Goal: Task Accomplishment & Management: Manage account settings

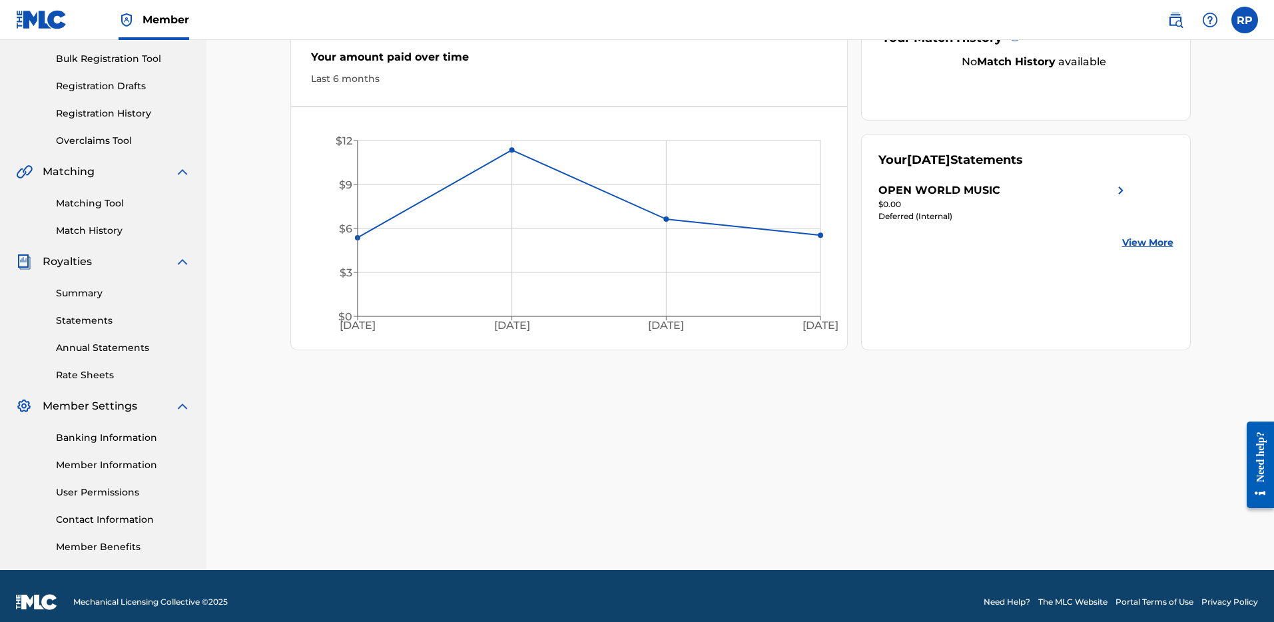
scroll to position [204, 0]
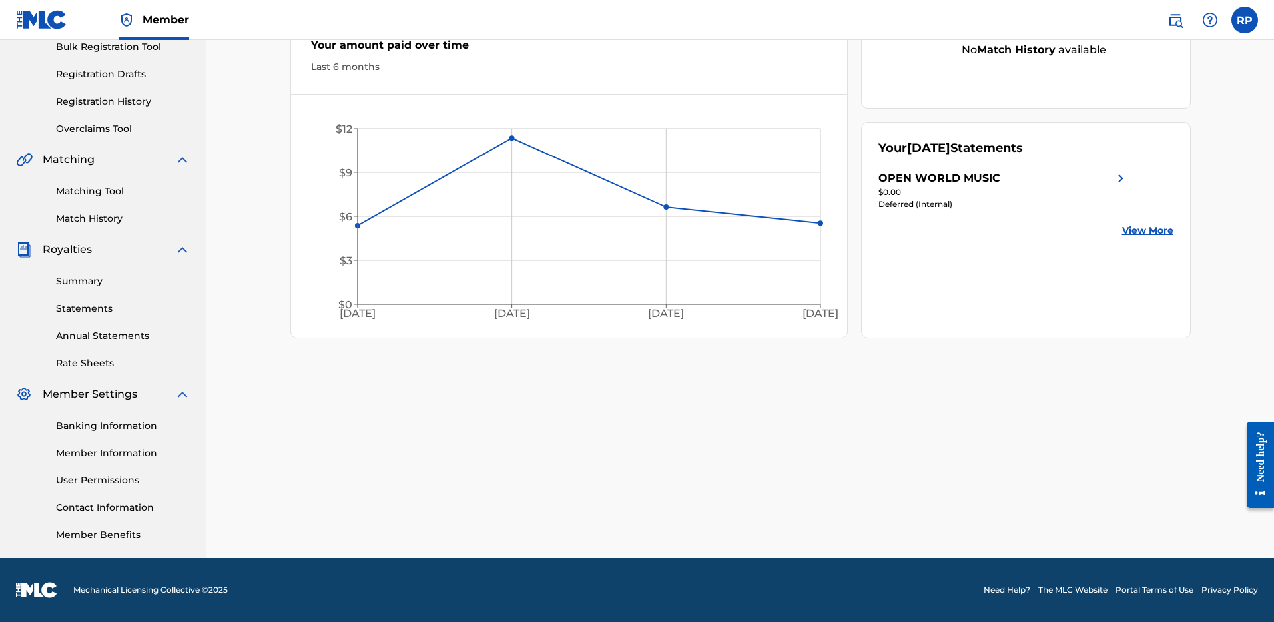
click at [90, 454] on link "Member Information" at bounding box center [123, 453] width 135 height 14
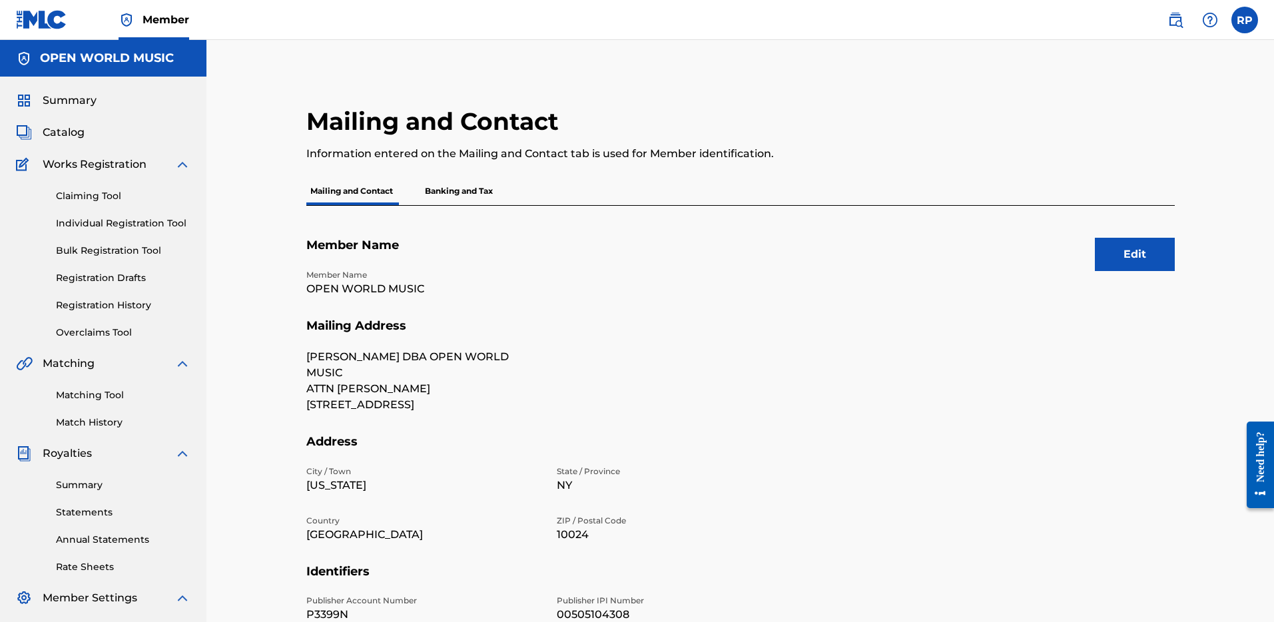
click at [1137, 262] on button "Edit" at bounding box center [1135, 254] width 80 height 33
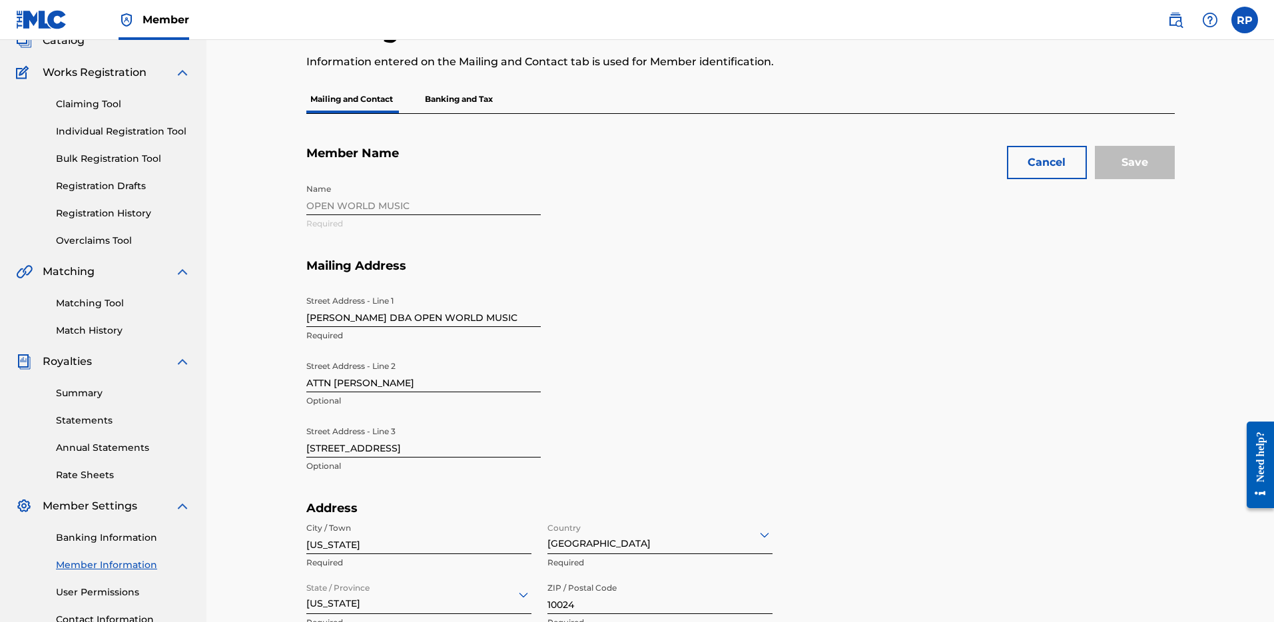
scroll to position [113, 0]
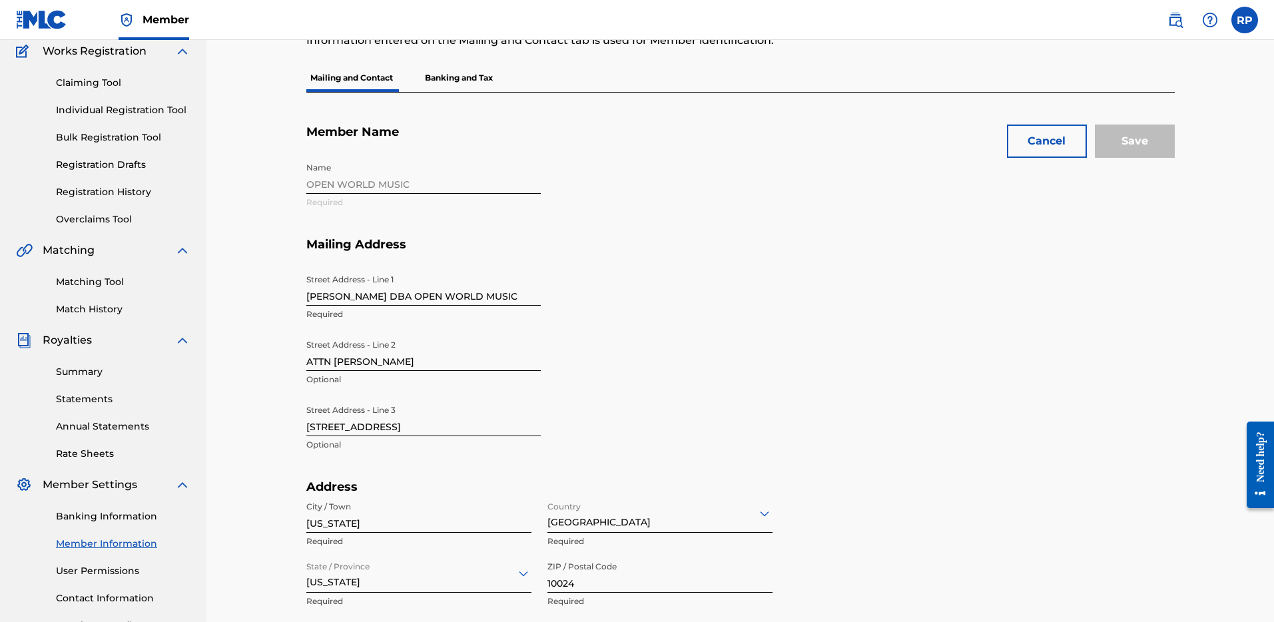
click at [424, 426] on input "[STREET_ADDRESS]" at bounding box center [423, 417] width 234 height 38
drag, startPoint x: 388, startPoint y: 426, endPoint x: 278, endPoint y: 423, distance: 110.0
click at [278, 423] on div "Mailing and Contact Information entered on the Mailing and Contact tab is used …" at bounding box center [740, 470] width 933 height 1021
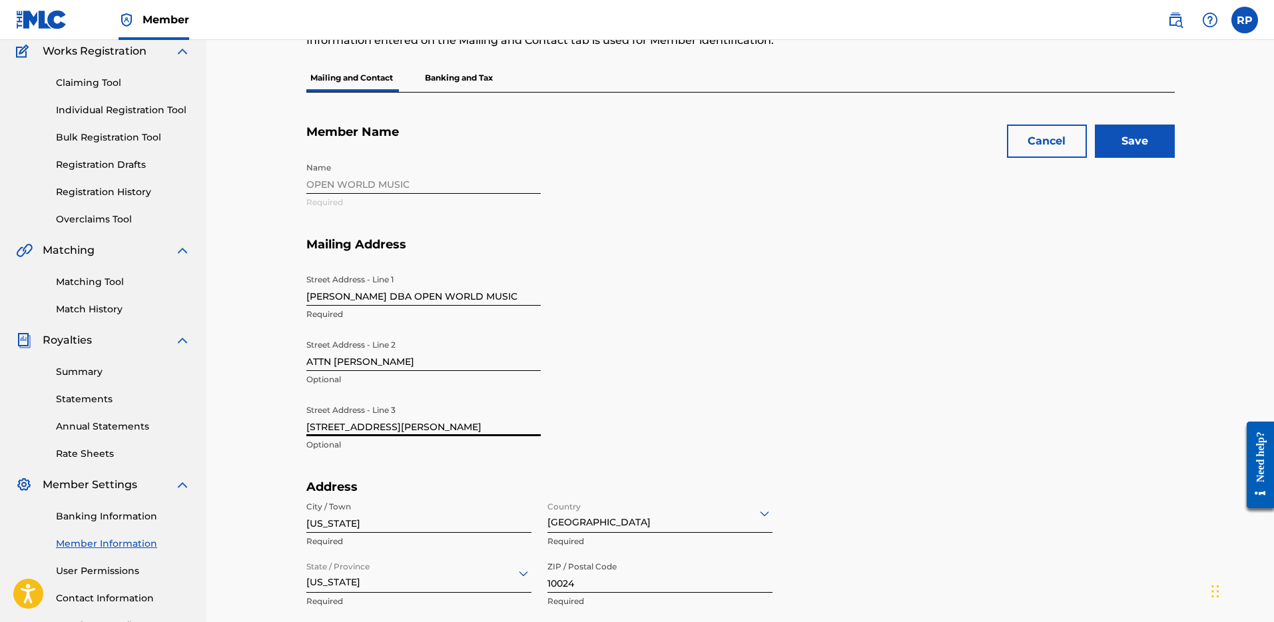
type input "[STREET_ADDRESS][PERSON_NAME]"
click at [698, 422] on div "Street Address - Line 1 [PERSON_NAME] DBA OPEN WORLD MUSIC Required Street Addr…" at bounding box center [548, 374] width 485 height 212
drag, startPoint x: 374, startPoint y: 524, endPoint x: 299, endPoint y: 523, distance: 74.6
click at [299, 523] on div "Mailing and Contact Information entered on the Mailing and Contact tab is used …" at bounding box center [740, 503] width 901 height 1021
type input "[GEOGRAPHIC_DATA]"
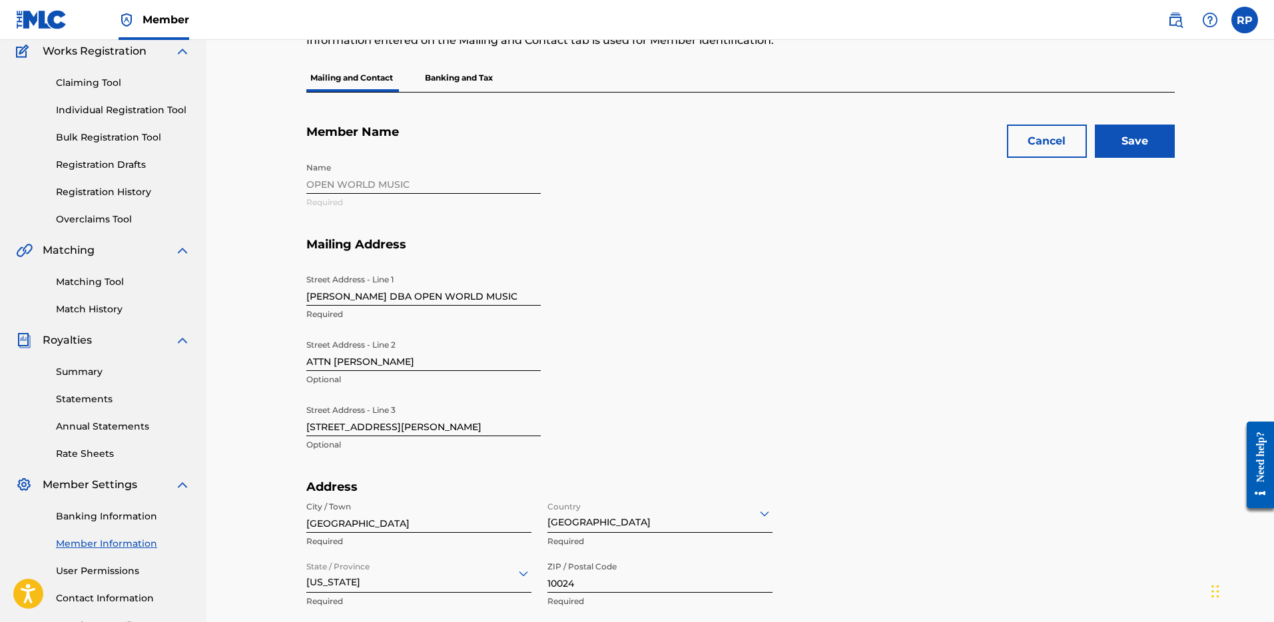
click at [567, 457] on div "Street Address - Line 1 [PERSON_NAME] DBA OPEN WORLD MUSIC Required Street Addr…" at bounding box center [548, 374] width 485 height 212
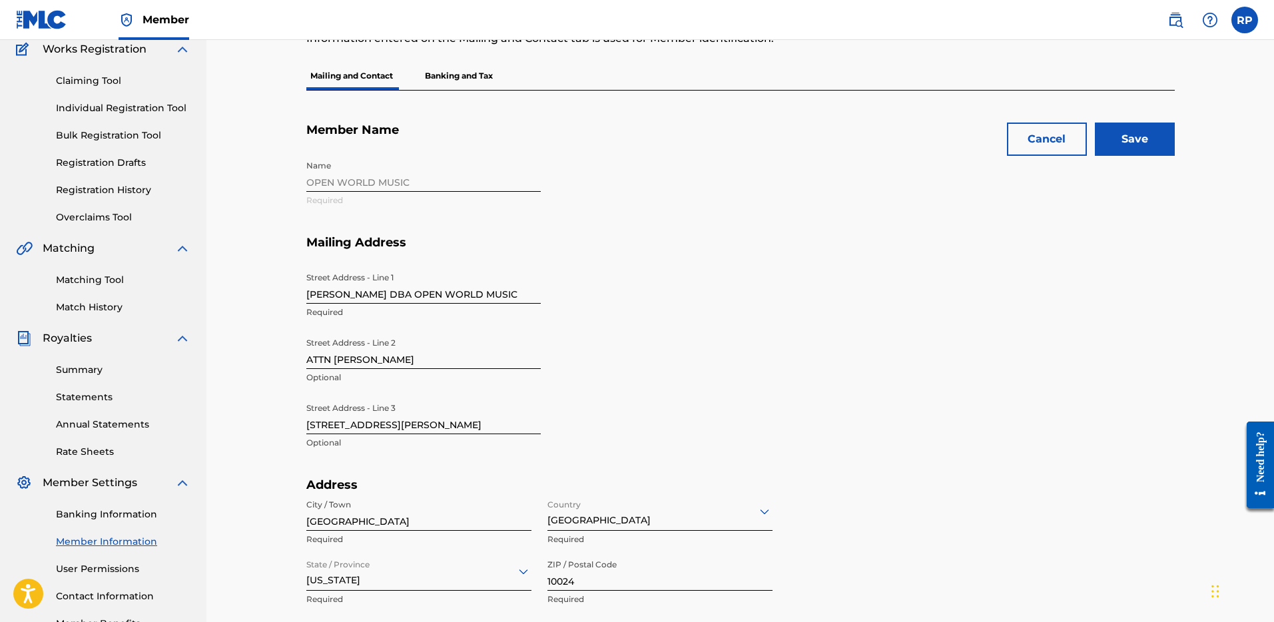
scroll to position [116, 0]
drag, startPoint x: 565, startPoint y: 586, endPoint x: 516, endPoint y: 583, distance: 48.7
click at [516, 583] on div "City / Town [GEOGRAPHIC_DATA] Required Country [GEOGRAPHIC_DATA] Required State…" at bounding box center [539, 552] width 466 height 120
type input "12521"
click at [685, 450] on div "Street Address - Line 1 [PERSON_NAME] DBA OPEN WORLD MUSIC Required Street Addr…" at bounding box center [548, 371] width 485 height 212
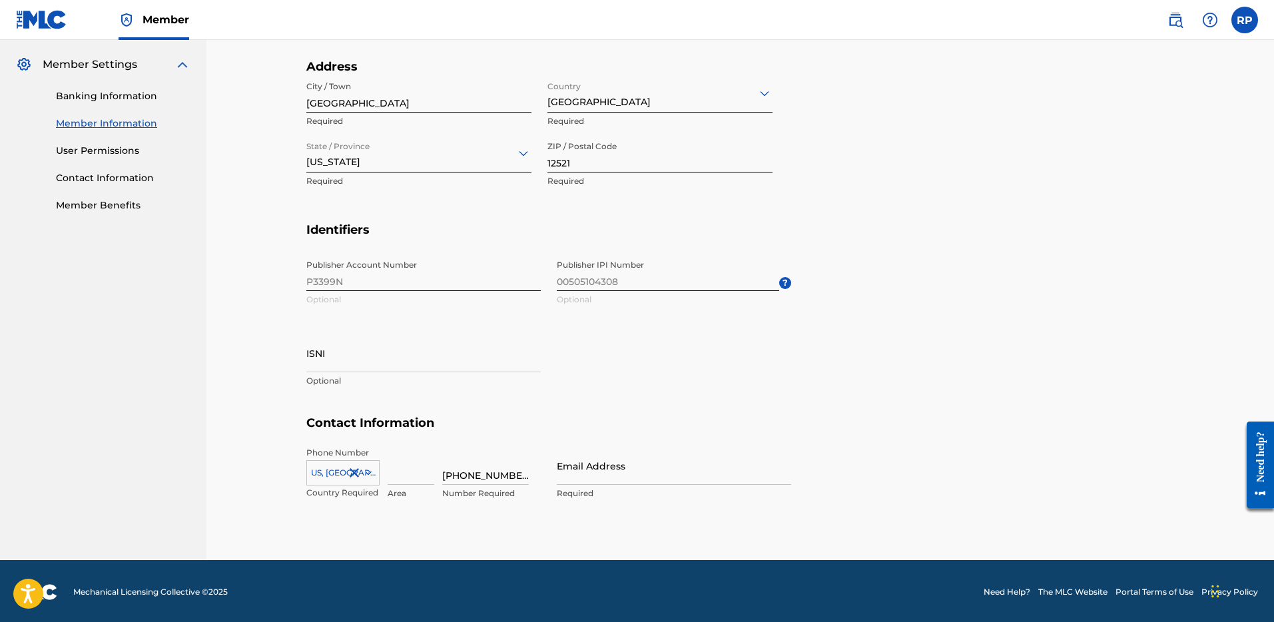
scroll to position [536, 0]
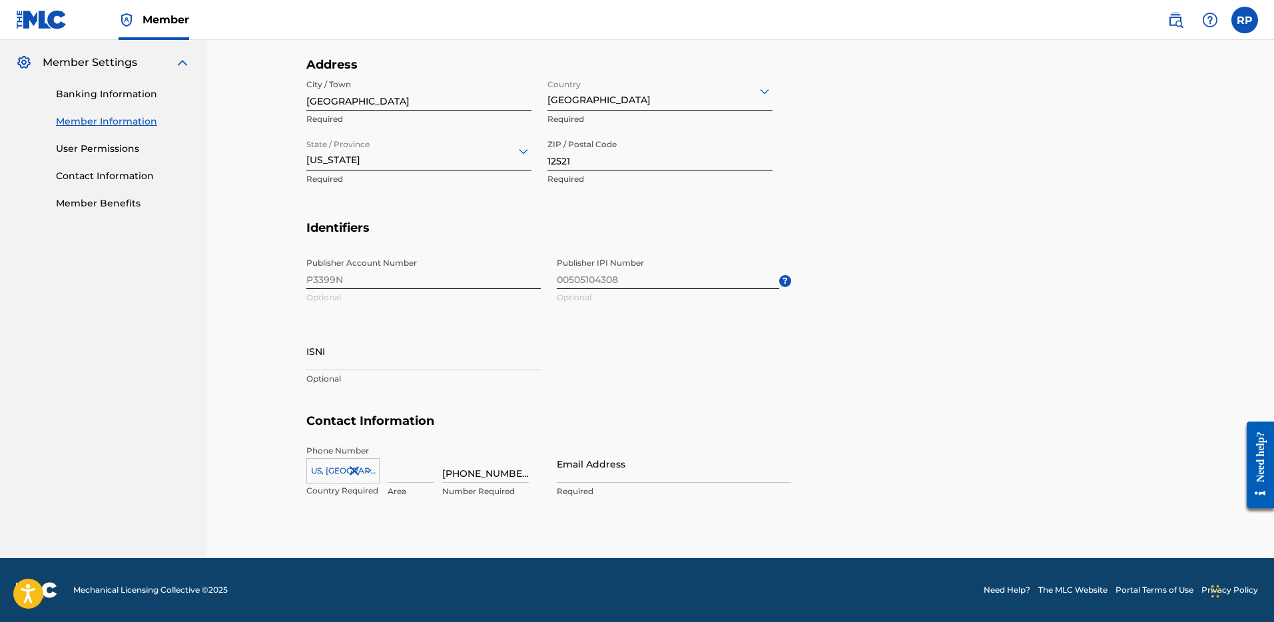
drag, startPoint x: 508, startPoint y: 476, endPoint x: 439, endPoint y: 466, distance: 69.3
click at [439, 466] on div "US, CA +1 Country Required Area 212-877-9710 Number Required" at bounding box center [423, 475] width 234 height 60
click at [456, 472] on input "9174126464" at bounding box center [485, 464] width 87 height 38
click at [477, 474] on input "917-4126464" at bounding box center [485, 464] width 87 height 38
click at [460, 474] on input "917-4126464" at bounding box center [485, 464] width 87 height 38
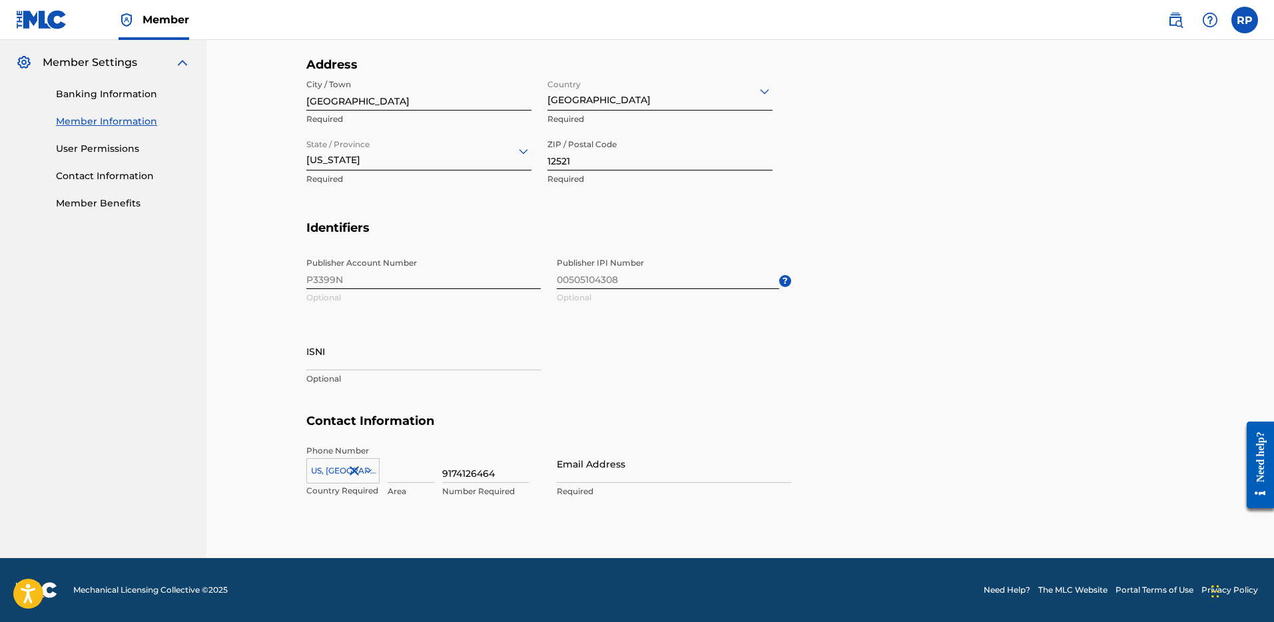
type input "9174126464"
click at [564, 440] on h5 "Contact Information" at bounding box center [740, 429] width 869 height 31
click at [368, 468] on div "US, [GEOGRAPHIC_DATA] +1" at bounding box center [342, 468] width 73 height 20
click at [546, 359] on div "Cancel Save Member Name Name OPEN WORLD MUSIC Required Mailing Address Street A…" at bounding box center [740, 114] width 869 height 888
click at [612, 476] on input "Email Address" at bounding box center [674, 464] width 234 height 38
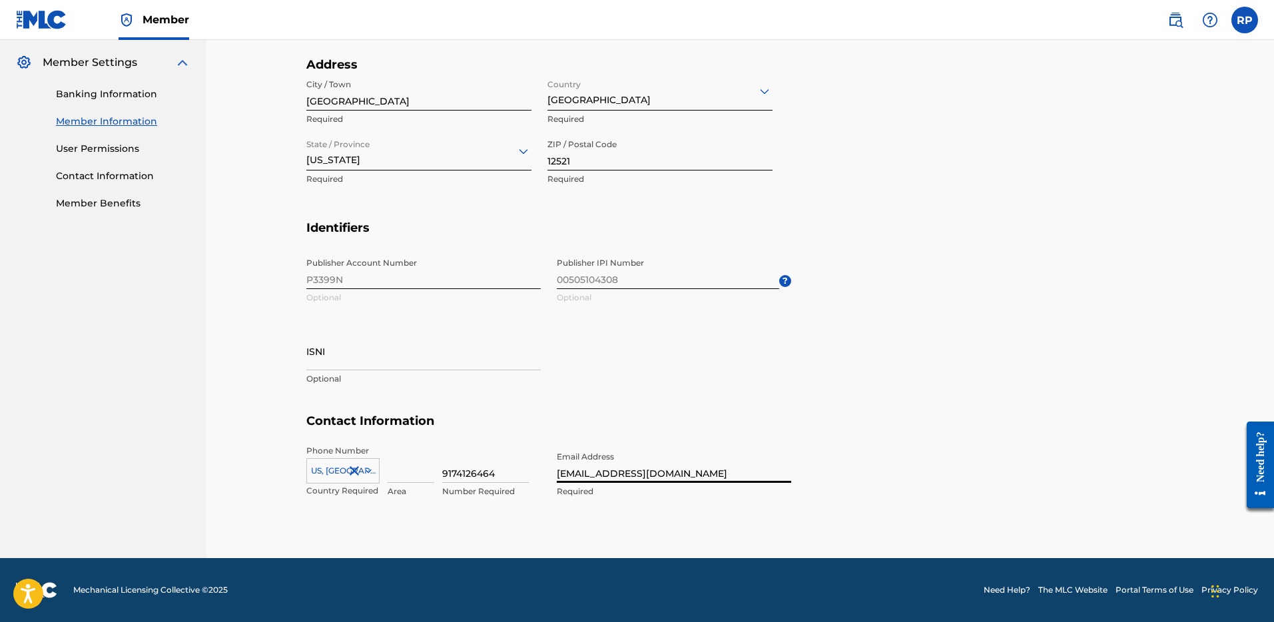
type input "[EMAIL_ADDRESS][DOMAIN_NAME]"
click at [723, 415] on h5 "Contact Information" at bounding box center [740, 429] width 869 height 31
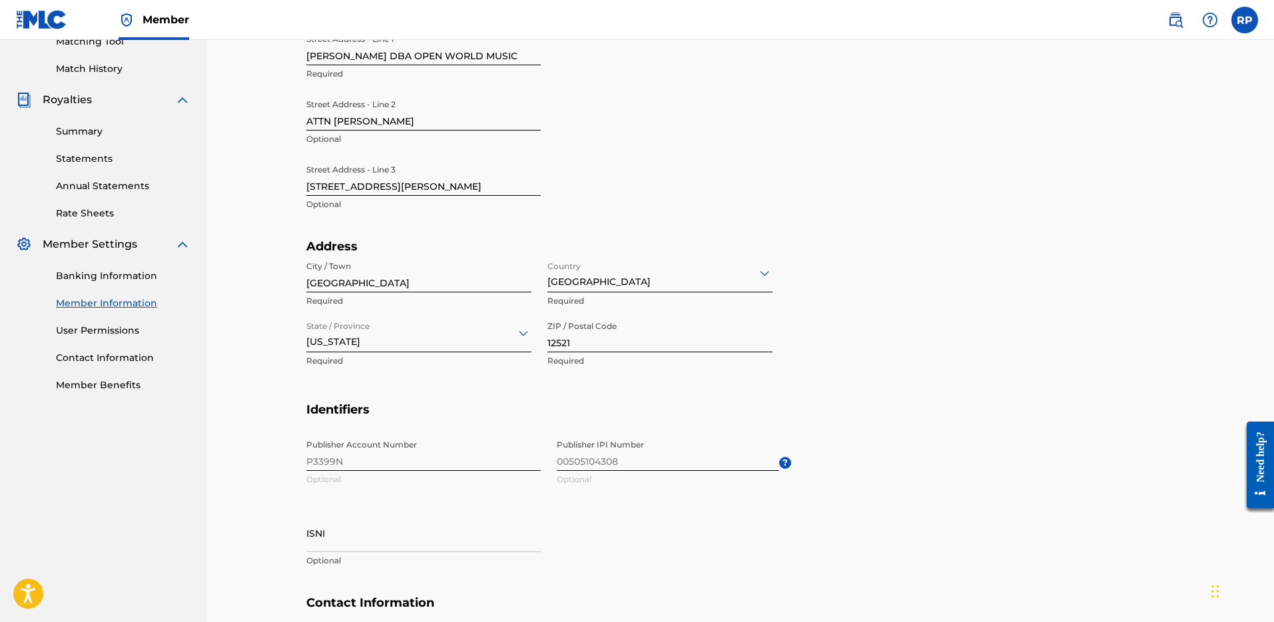
scroll to position [196, 0]
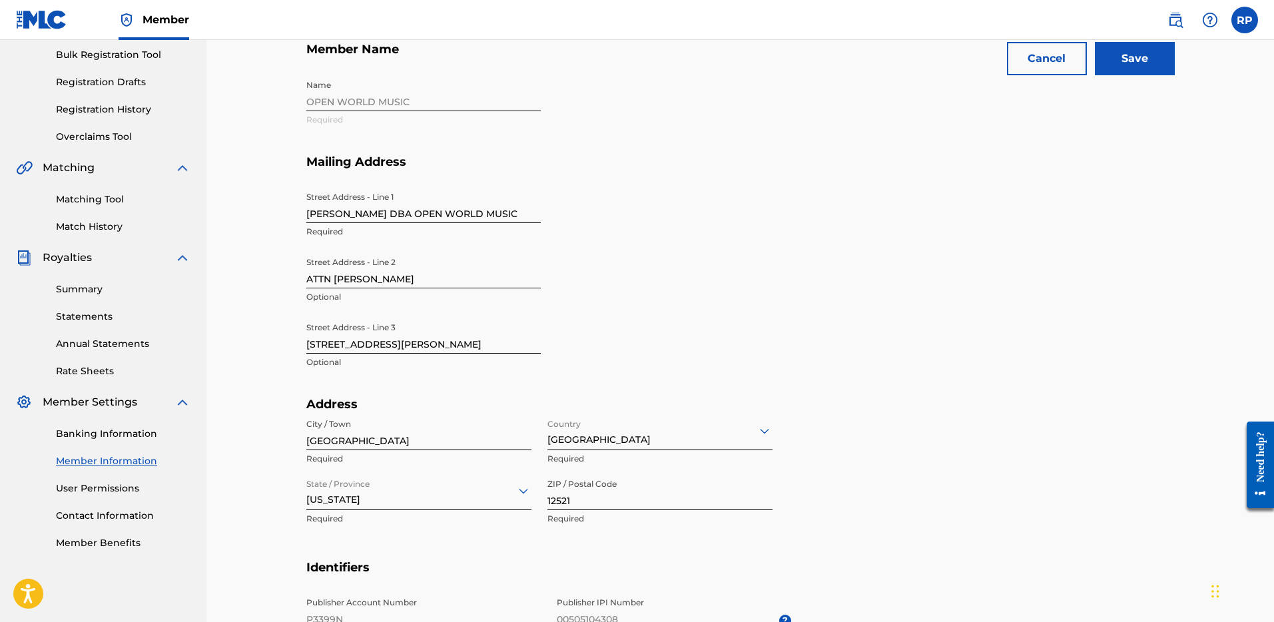
click at [1143, 60] on input "Save" at bounding box center [1135, 58] width 80 height 33
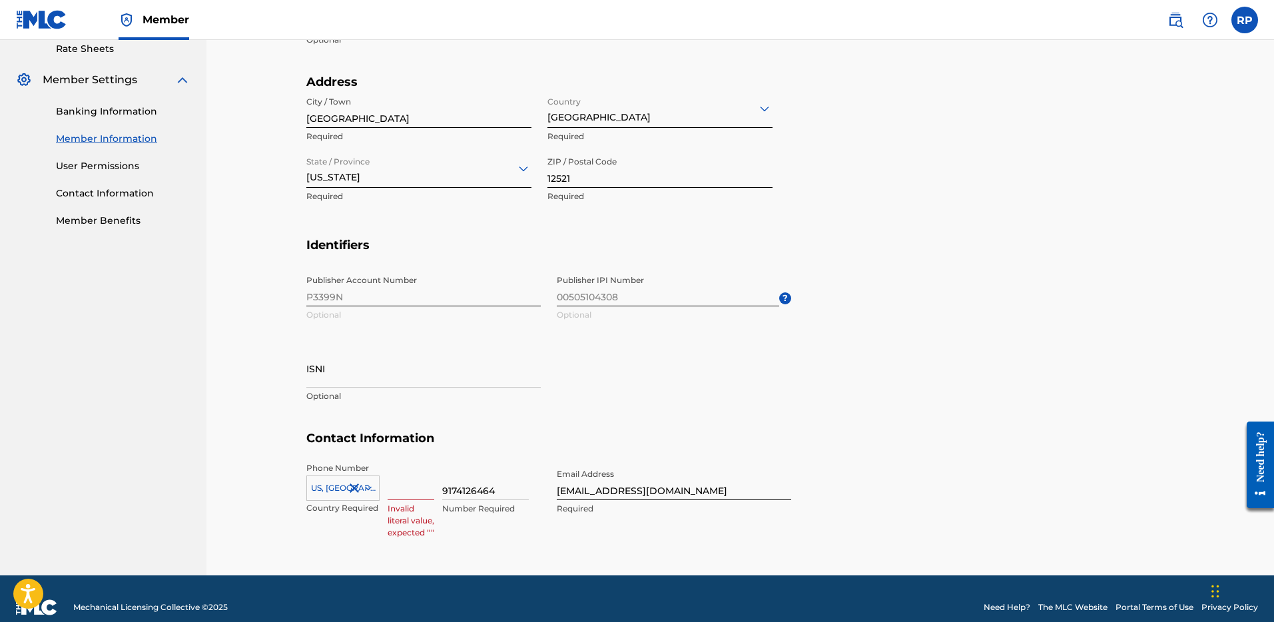
scroll to position [518, 0]
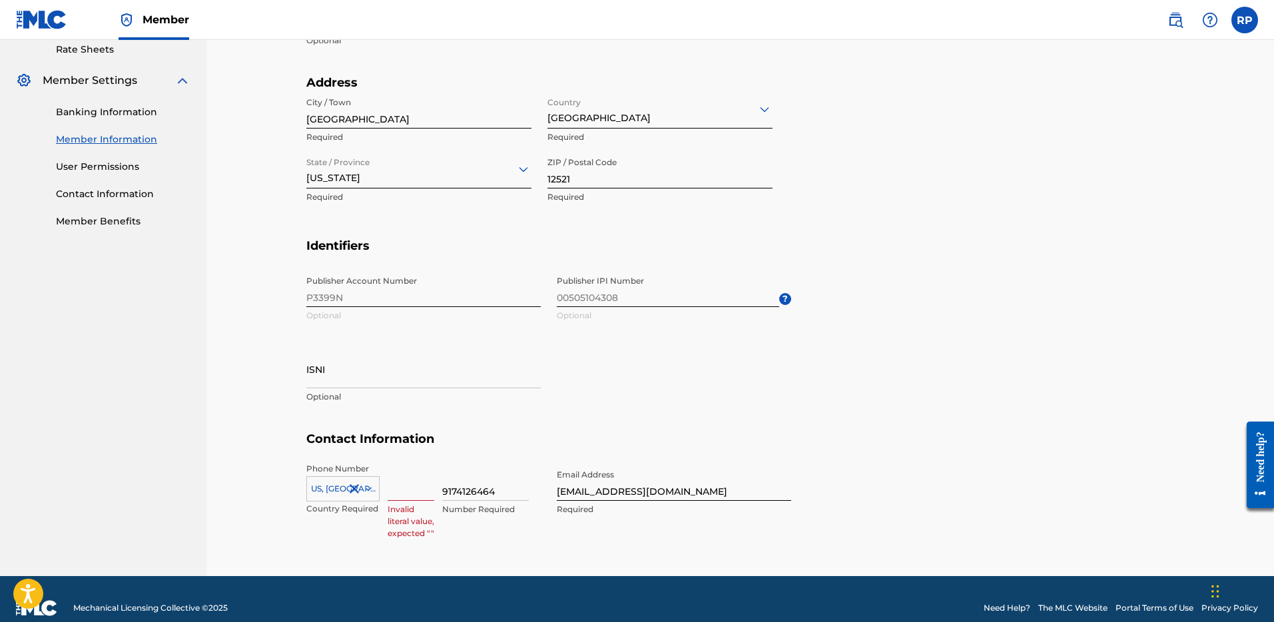
click at [402, 493] on input at bounding box center [411, 482] width 47 height 38
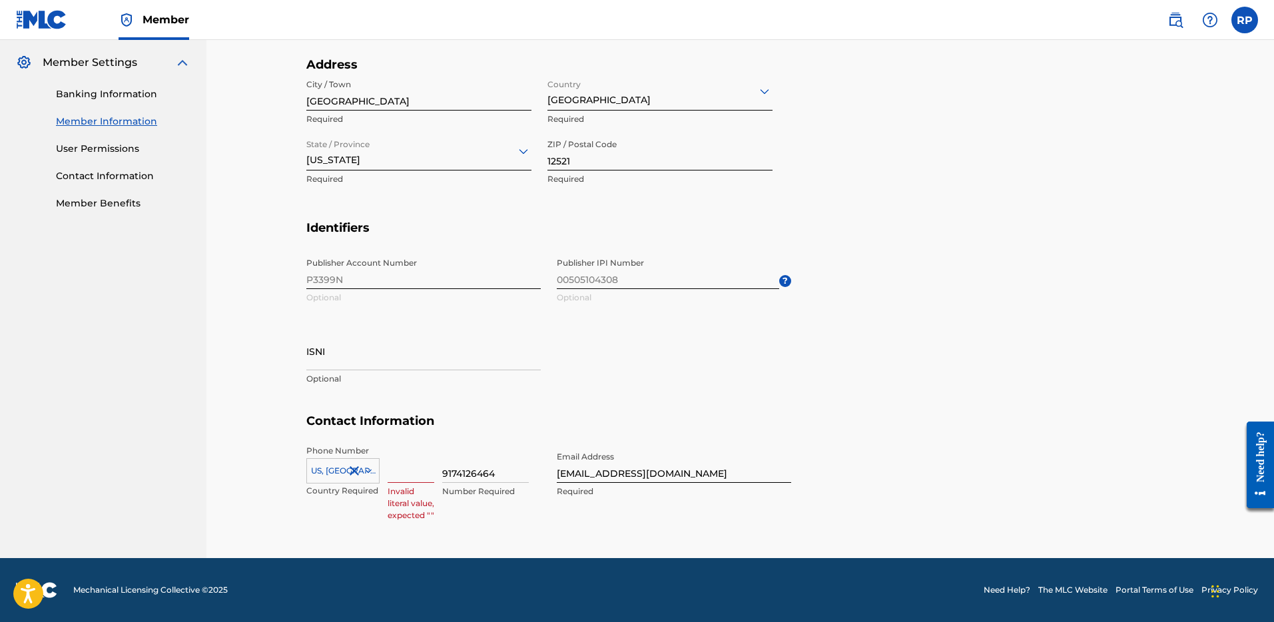
click at [375, 478] on div "US, [GEOGRAPHIC_DATA] +1" at bounding box center [342, 468] width 73 height 20
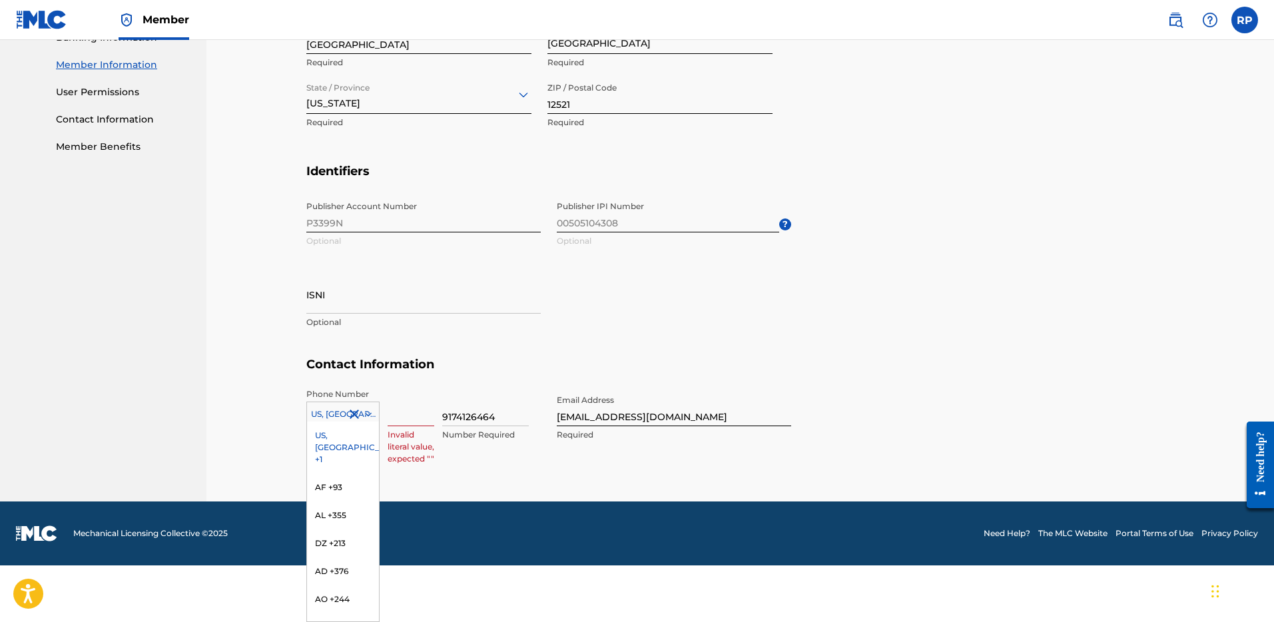
click at [422, 422] on section "Contact Information Phone Number US, CA +1 selected, 1 of 216. 216 results avai…" at bounding box center [740, 413] width 869 height 113
click at [371, 422] on div "US, CA +1 selected, 1 of 216. 216 results available. Use Up and Down to choose …" at bounding box center [342, 412] width 73 height 20
click at [334, 434] on div "US, [GEOGRAPHIC_DATA] +1" at bounding box center [343, 448] width 72 height 52
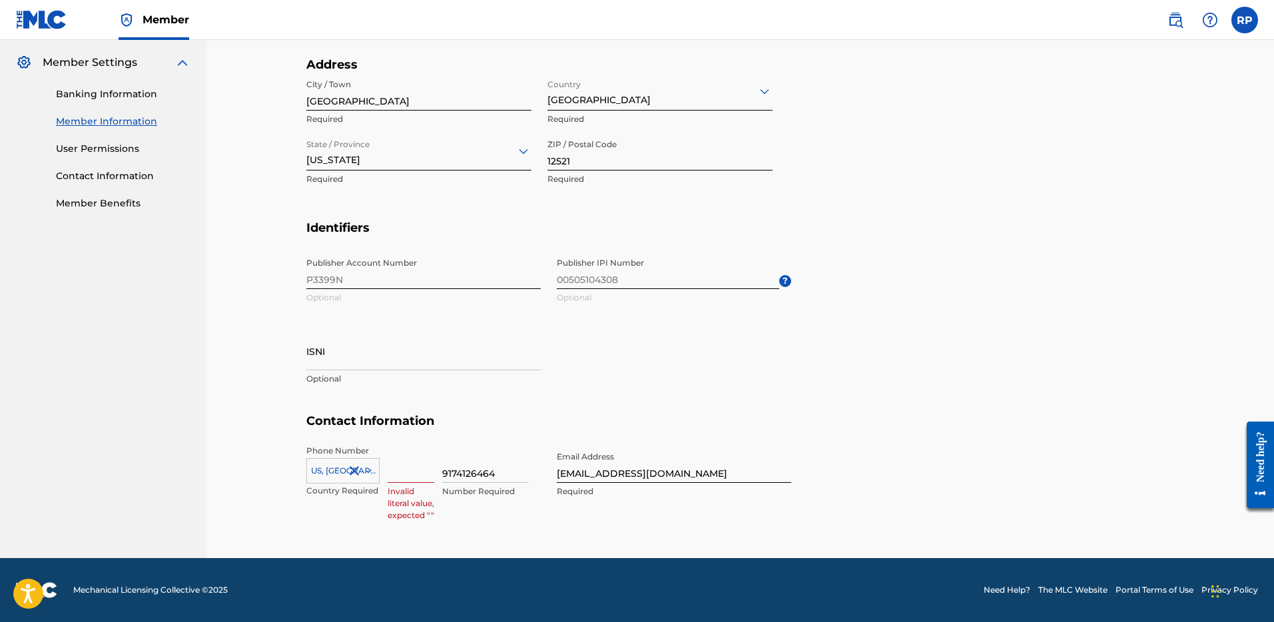
scroll to position [536, 0]
click at [408, 474] on input at bounding box center [411, 464] width 47 height 38
drag, startPoint x: 500, startPoint y: 470, endPoint x: 401, endPoint y: 472, distance: 98.6
click at [401, 472] on div "US, CA +1 Country Required Invalid literal value, expected "" 9174126464 Number…" at bounding box center [423, 475] width 234 height 60
click at [458, 433] on h5 "Contact Information" at bounding box center [740, 429] width 869 height 31
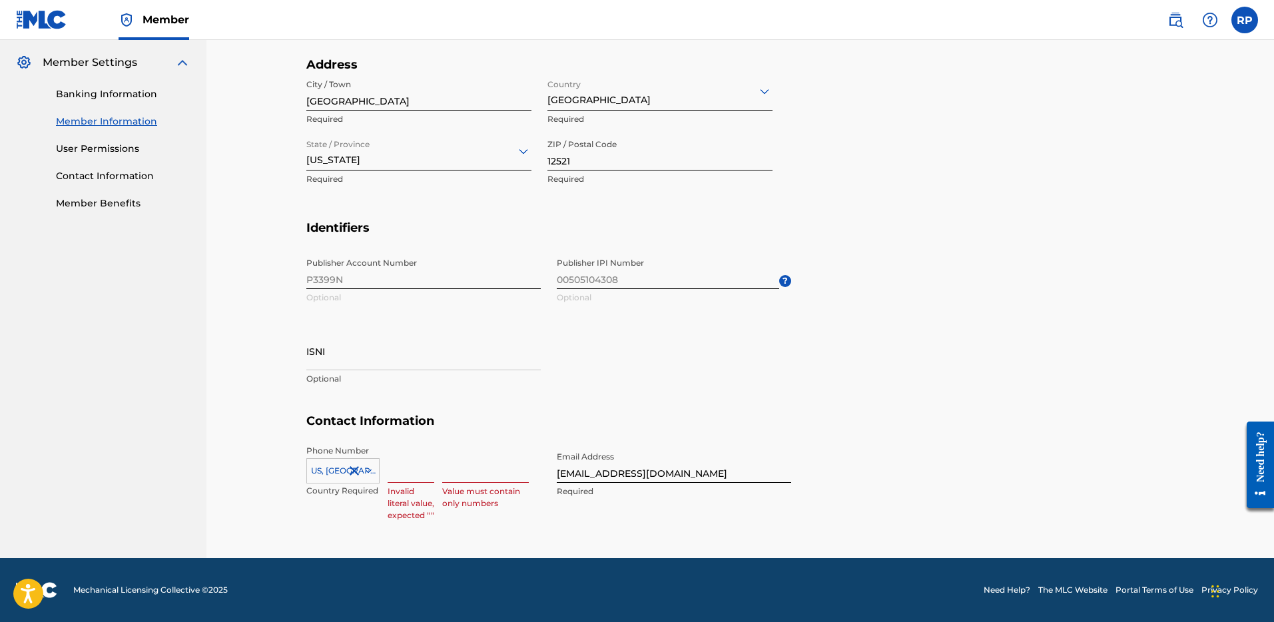
click at [394, 479] on input at bounding box center [411, 464] width 47 height 38
paste input "9174126464"
type input "9174126464"
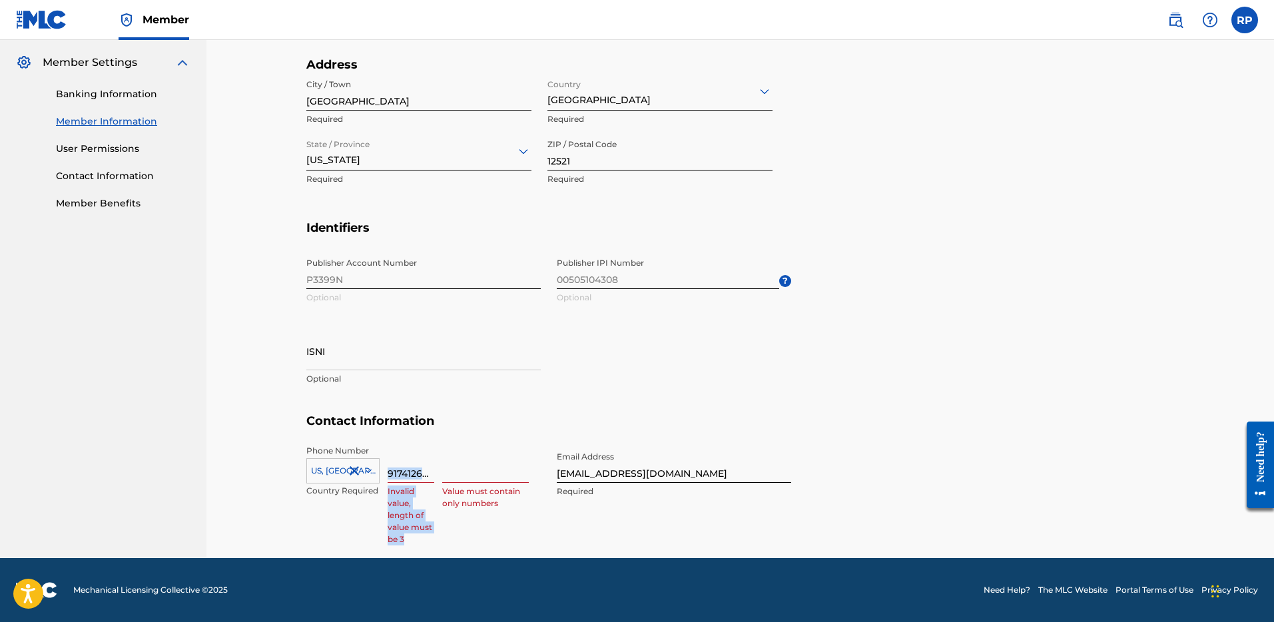
drag, startPoint x: 438, startPoint y: 473, endPoint x: 412, endPoint y: 475, distance: 26.1
click at [412, 475] on div "US, CA +1 Country Required 9174126464 Invalid value, length of value must be 3 …" at bounding box center [423, 475] width 234 height 60
click at [434, 469] on div "US, CA +1 Country Required 9174126464 Invalid value, length of value must be 3 …" at bounding box center [423, 475] width 234 height 60
click at [674, 382] on div "Publisher Account Number P3399N Optional Publisher IPI Number 00505104308 Optio…" at bounding box center [548, 332] width 485 height 163
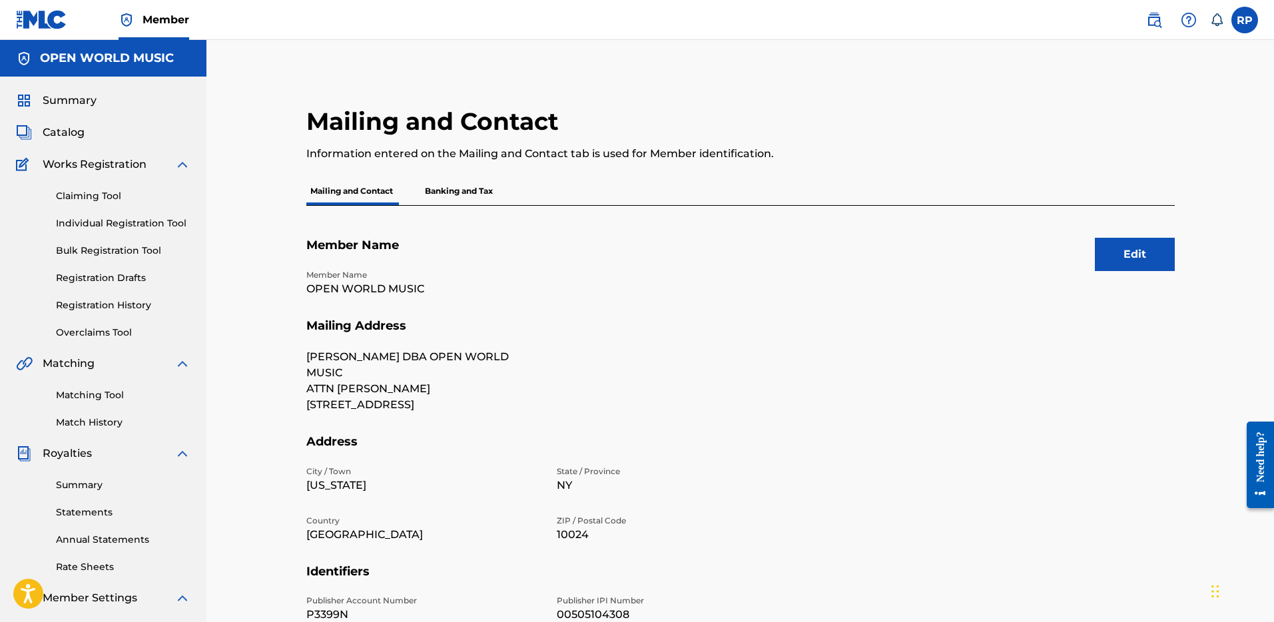
click at [1129, 256] on button "Edit" at bounding box center [1135, 254] width 80 height 33
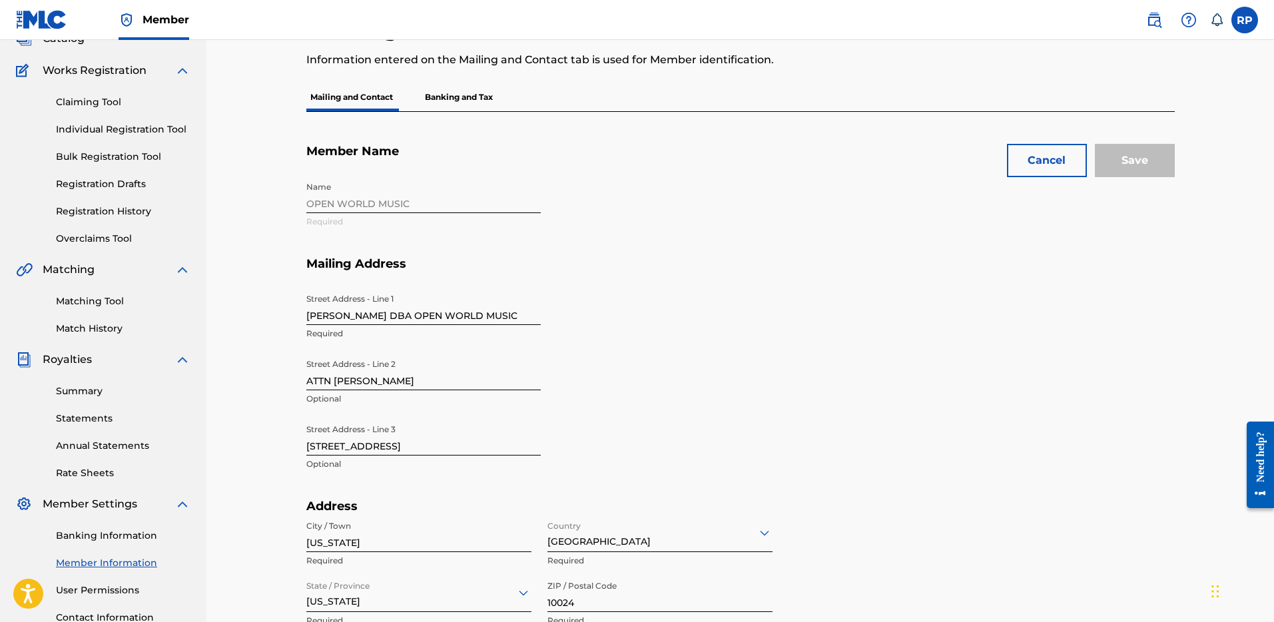
scroll to position [254, 0]
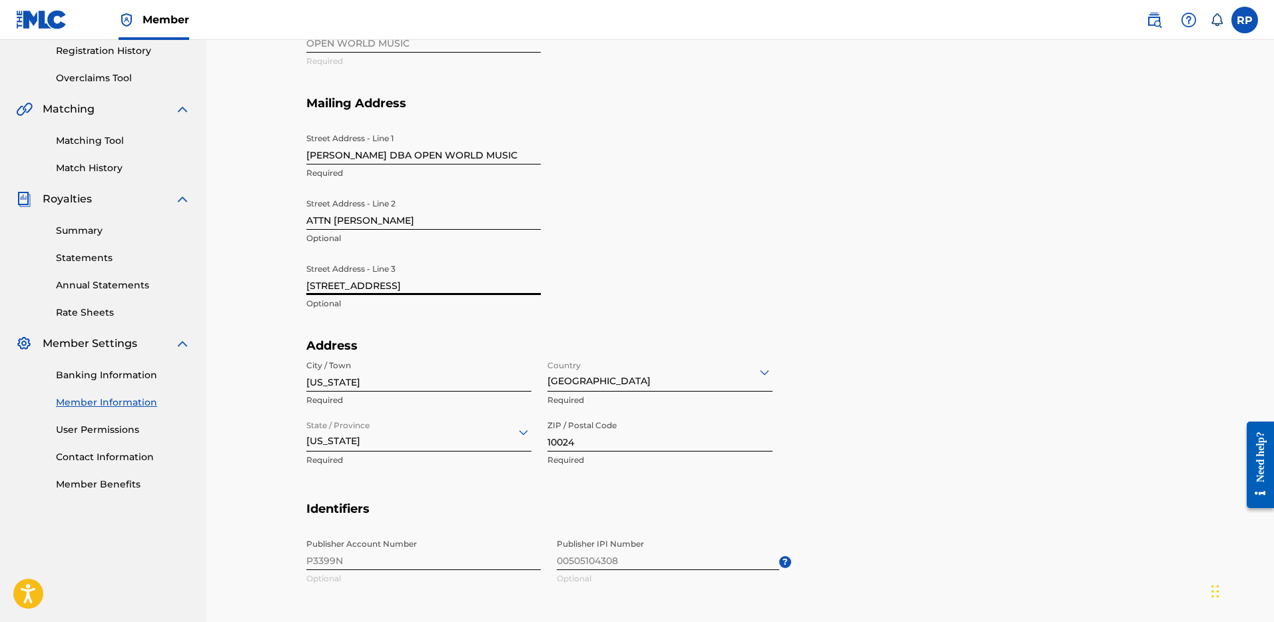
drag, startPoint x: 432, startPoint y: 288, endPoint x: 292, endPoint y: 287, distance: 139.9
click at [292, 287] on div "Mailing and Contact Information entered on the Mailing and Contact tab is used …" at bounding box center [740, 362] width 901 height 1021
type input "[STREET_ADDRESS][PERSON_NAME]"
click at [794, 276] on section "Mailing Address Street Address - Line 1 [PERSON_NAME] DBA OPEN WORLD MUSIC Requ…" at bounding box center [740, 217] width 869 height 243
drag, startPoint x: 374, startPoint y: 382, endPoint x: 278, endPoint y: 375, distance: 96.2
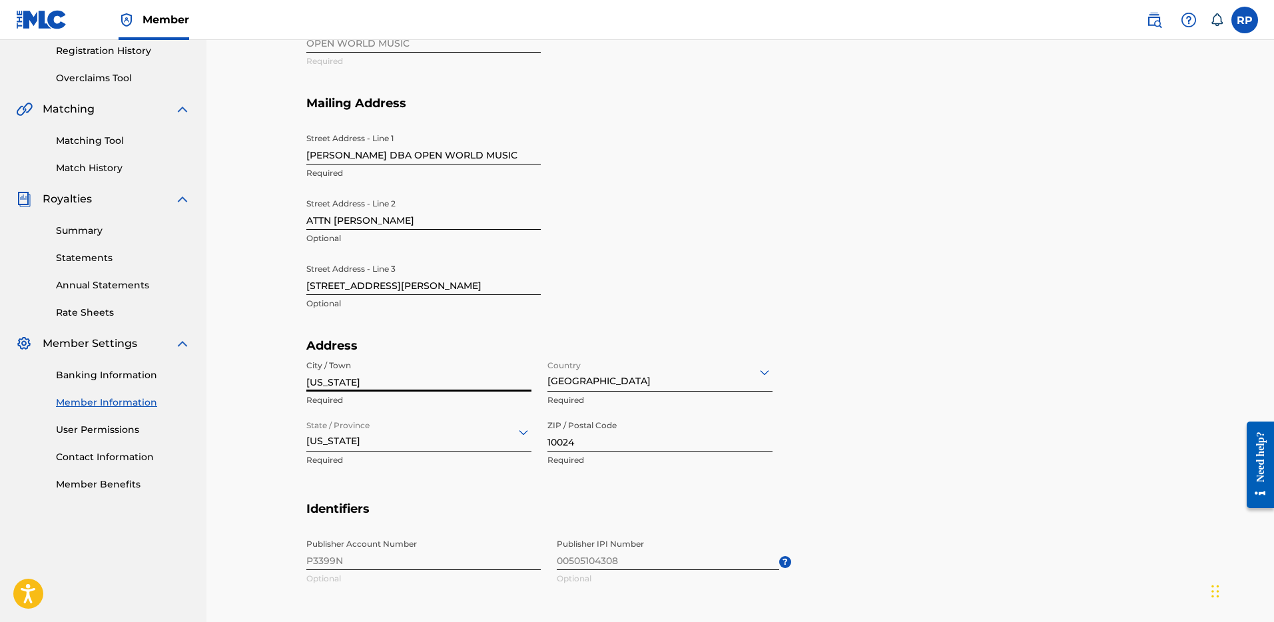
click at [278, 375] on div "Mailing and Contact Information entered on the Mailing and Contact tab is used …" at bounding box center [740, 329] width 933 height 1021
type input "[GEOGRAPHIC_DATA]"
drag, startPoint x: 594, startPoint y: 440, endPoint x: 518, endPoint y: 437, distance: 76.0
click at [518, 437] on div "City / Town [GEOGRAPHIC_DATA] Required Country [GEOGRAPHIC_DATA] Required State…" at bounding box center [539, 414] width 466 height 120
type input "12521"
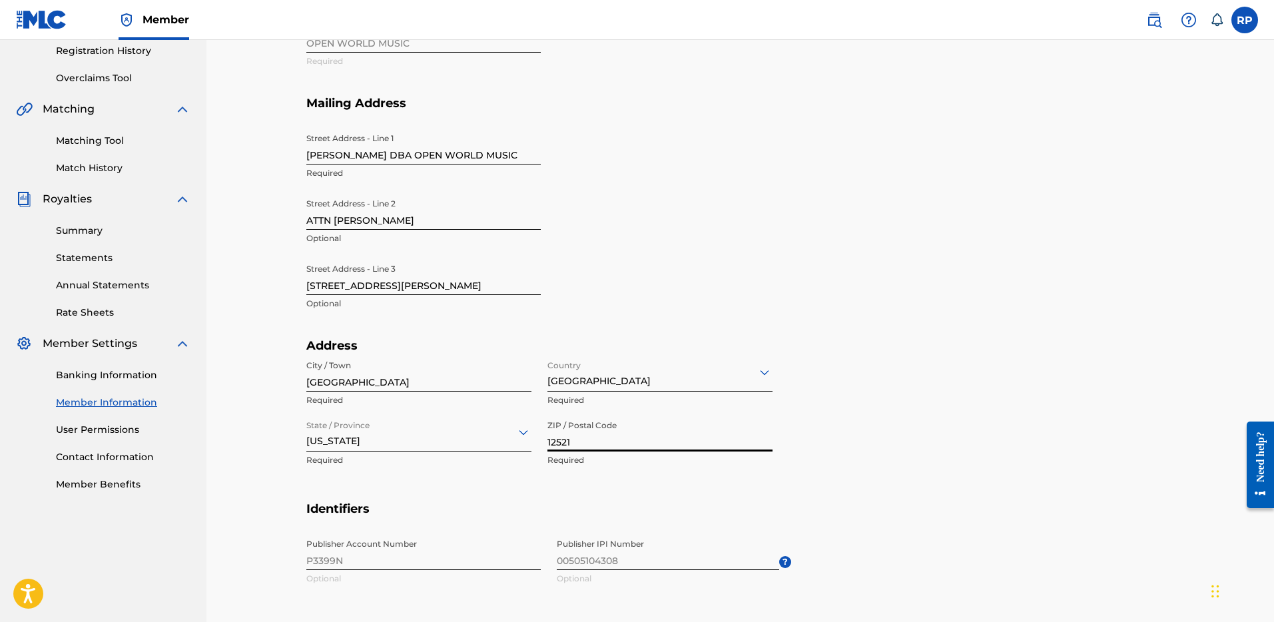
click at [743, 325] on div "Street Address - Line 1 [PERSON_NAME] DBA OPEN WORLD MUSIC Required Street Addr…" at bounding box center [548, 233] width 485 height 212
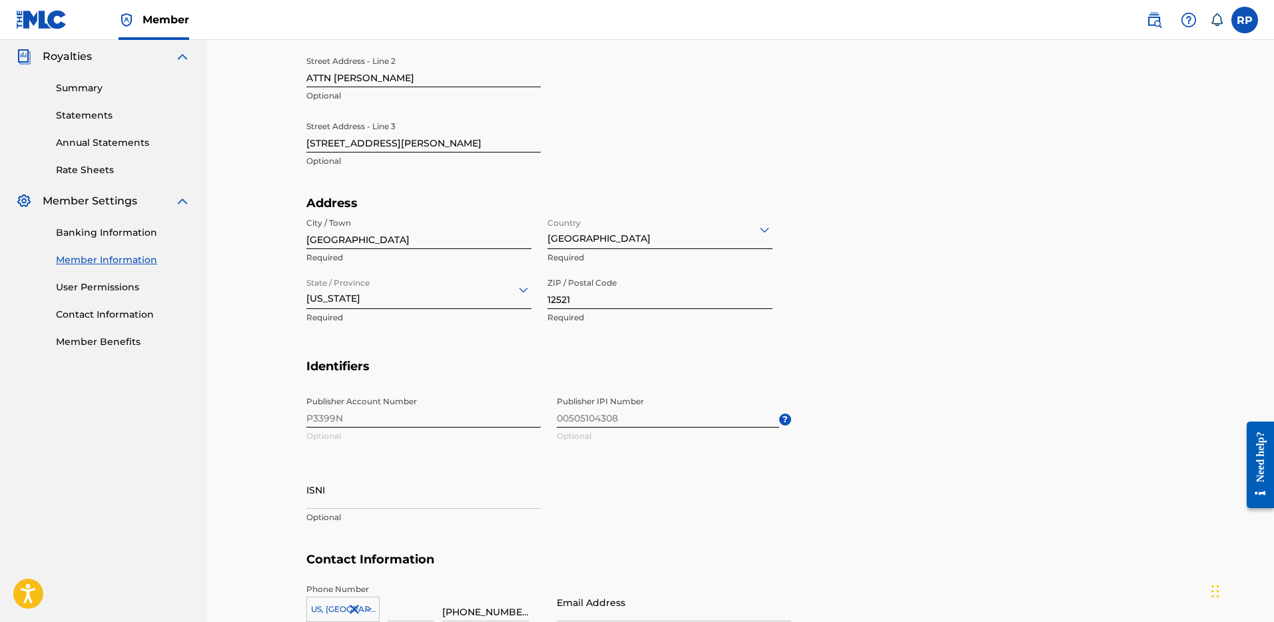
scroll to position [0, 0]
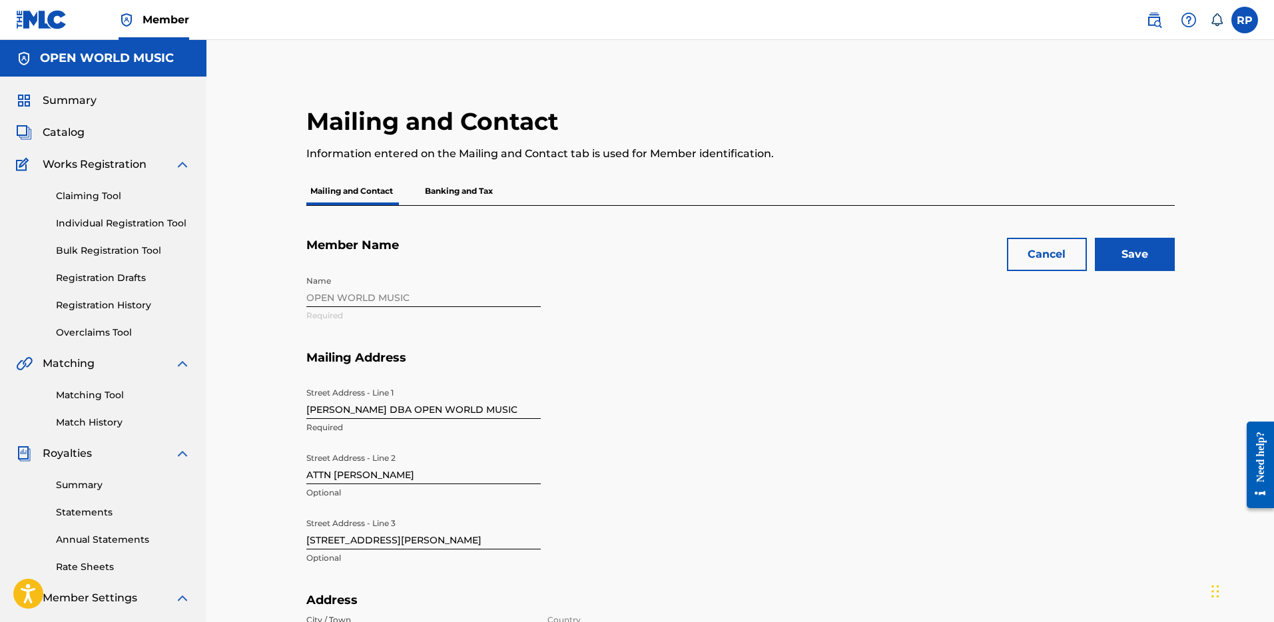
click at [1137, 255] on input "Save" at bounding box center [1135, 254] width 80 height 33
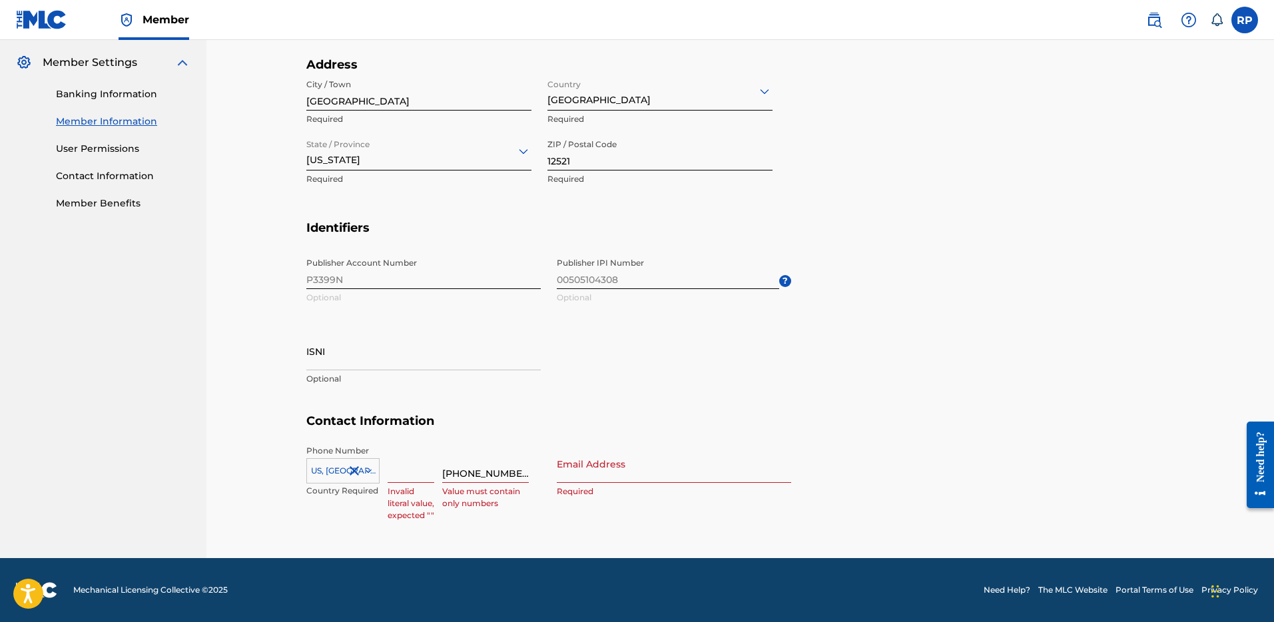
click at [403, 474] on input at bounding box center [411, 464] width 47 height 38
click at [564, 471] on input "Email Address" at bounding box center [674, 464] width 234 height 38
click at [502, 427] on h5 "Contact Information" at bounding box center [740, 429] width 869 height 31
click at [125, 173] on link "Contact Information" at bounding box center [123, 176] width 135 height 14
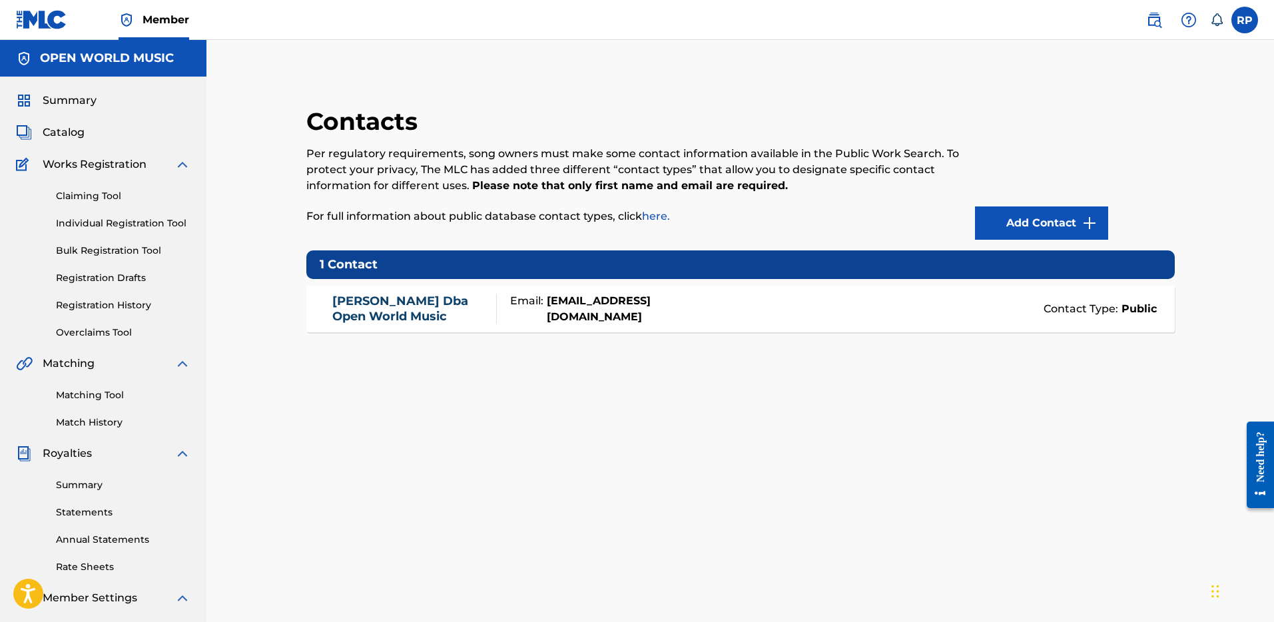
click at [359, 306] on link "[PERSON_NAME] Dba Open World Music" at bounding box center [411, 309] width 158 height 30
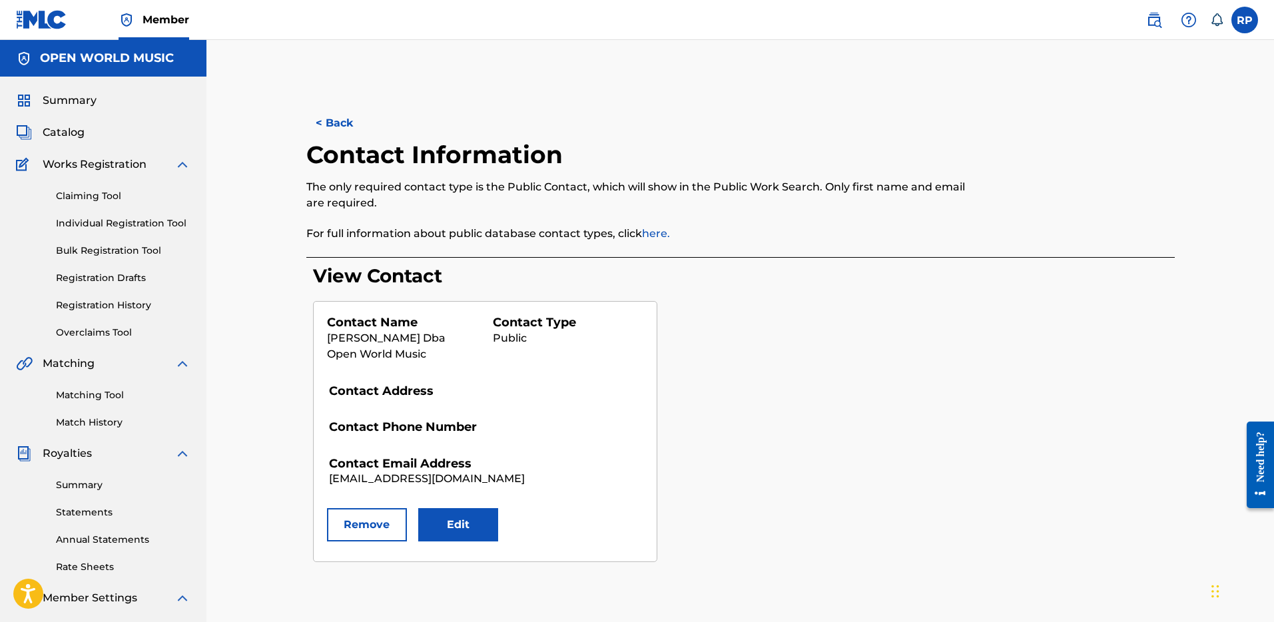
click at [444, 524] on button "Edit" at bounding box center [458, 524] width 80 height 33
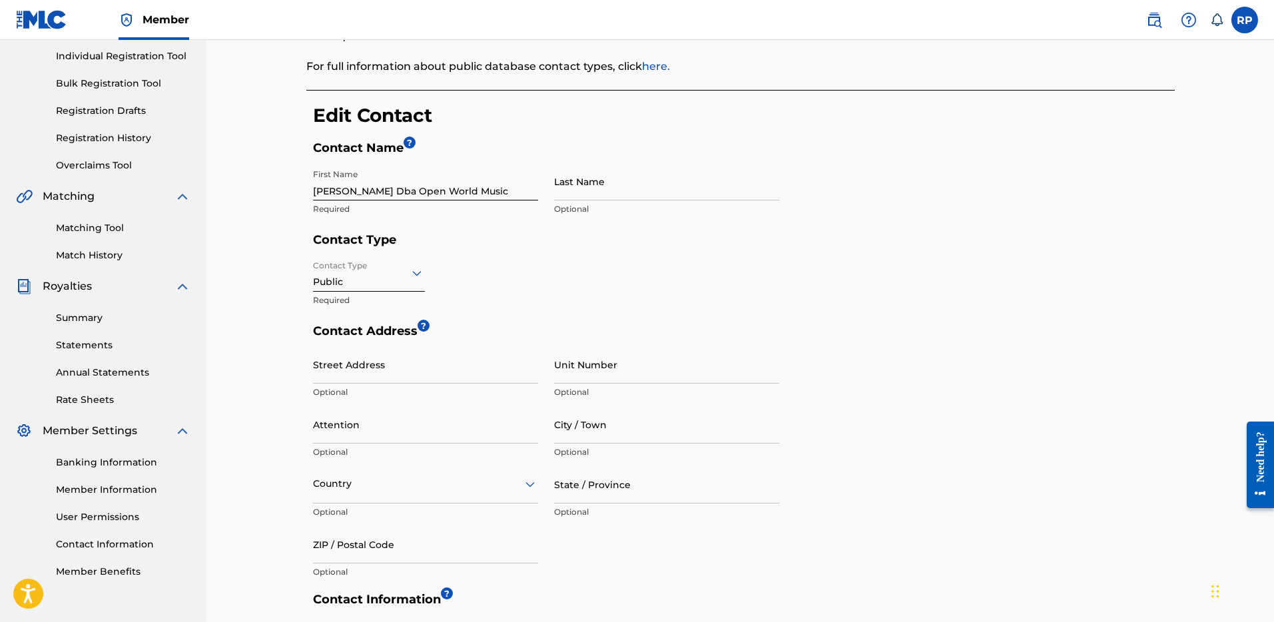
scroll to position [218, 0]
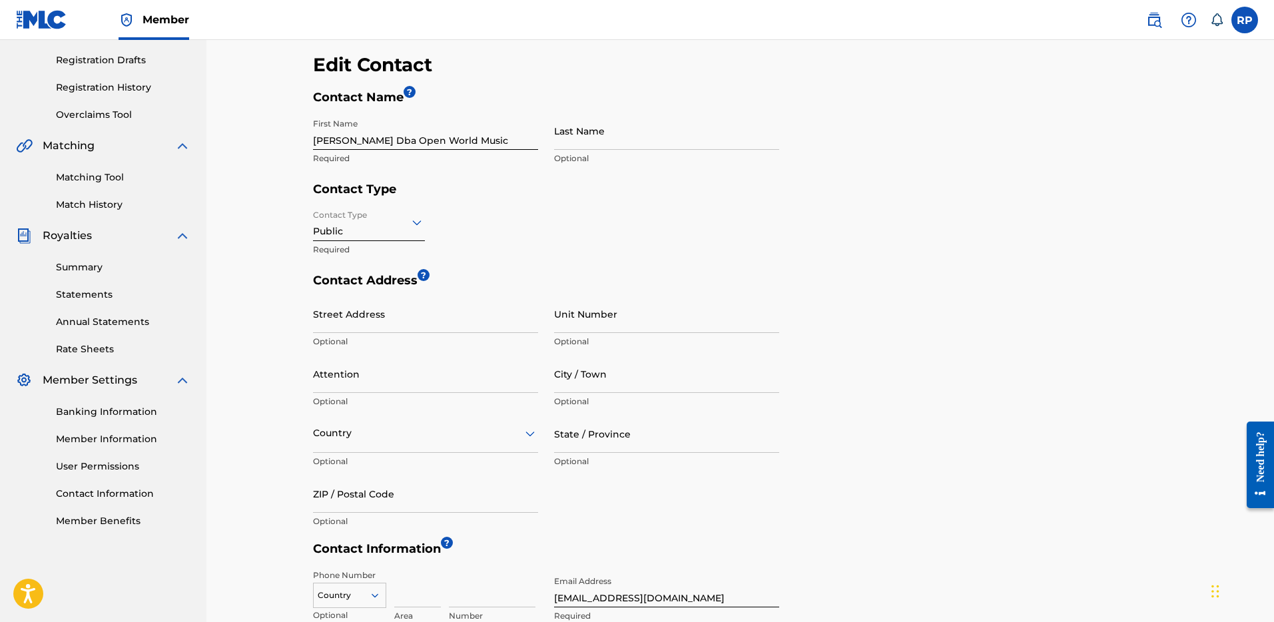
click at [395, 322] on input "Street Address" at bounding box center [425, 314] width 225 height 38
type input "[STREET_ADDRESS][PERSON_NAME]"
click at [604, 380] on input "City / Town" at bounding box center [666, 374] width 225 height 38
type input "[GEOGRAPHIC_DATA]"
click at [633, 446] on input "State / Province" at bounding box center [666, 434] width 225 height 38
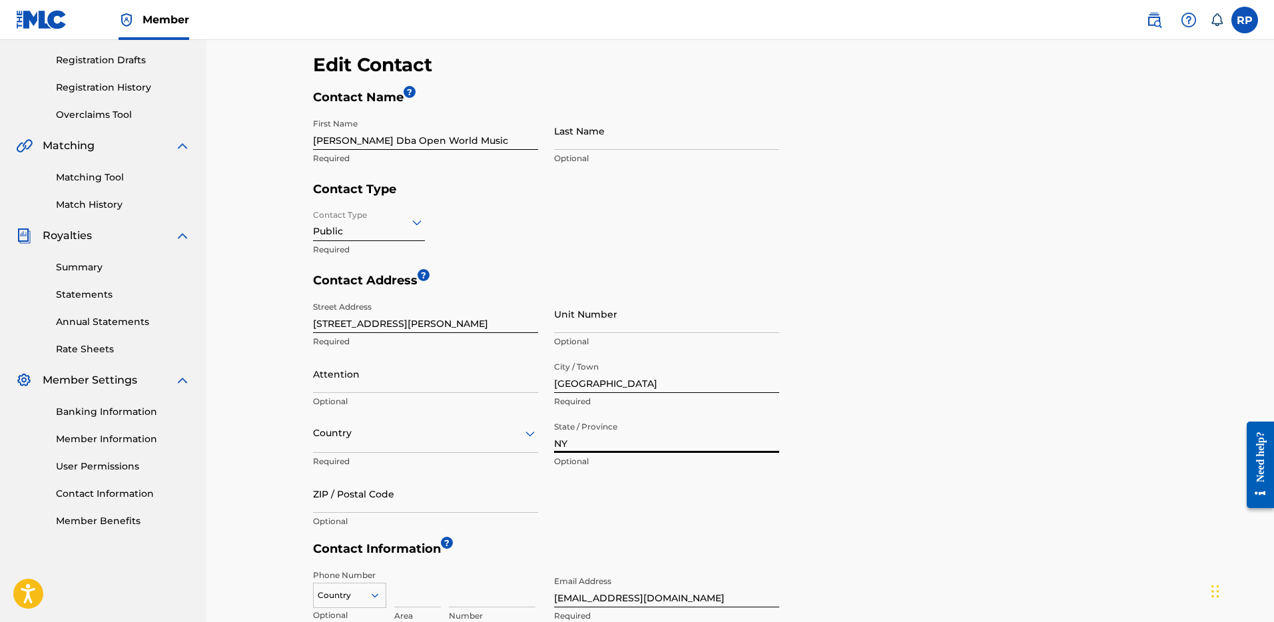
type input "NY"
click at [394, 502] on input "ZIP / Postal Code" at bounding box center [425, 494] width 225 height 38
type input "12521"
click at [783, 292] on div "Contact Address ? Street Address [STREET_ADDRESS][PERSON_NAME] Required Unit Nu…" at bounding box center [744, 407] width 862 height 268
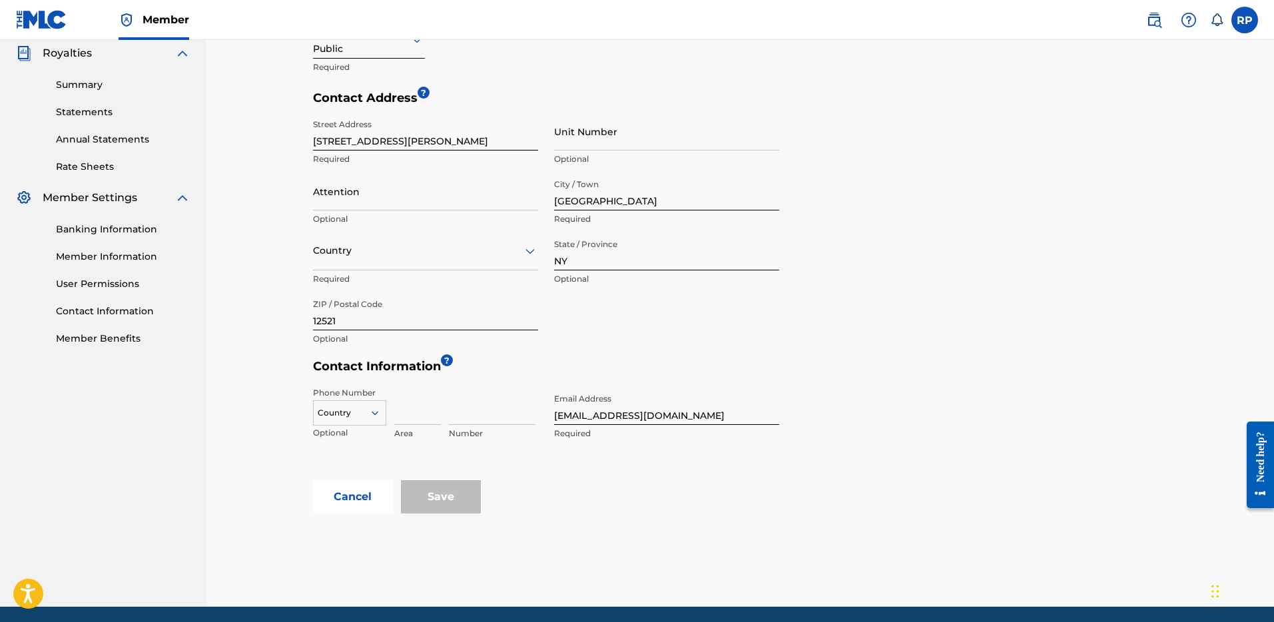
scroll to position [449, 0]
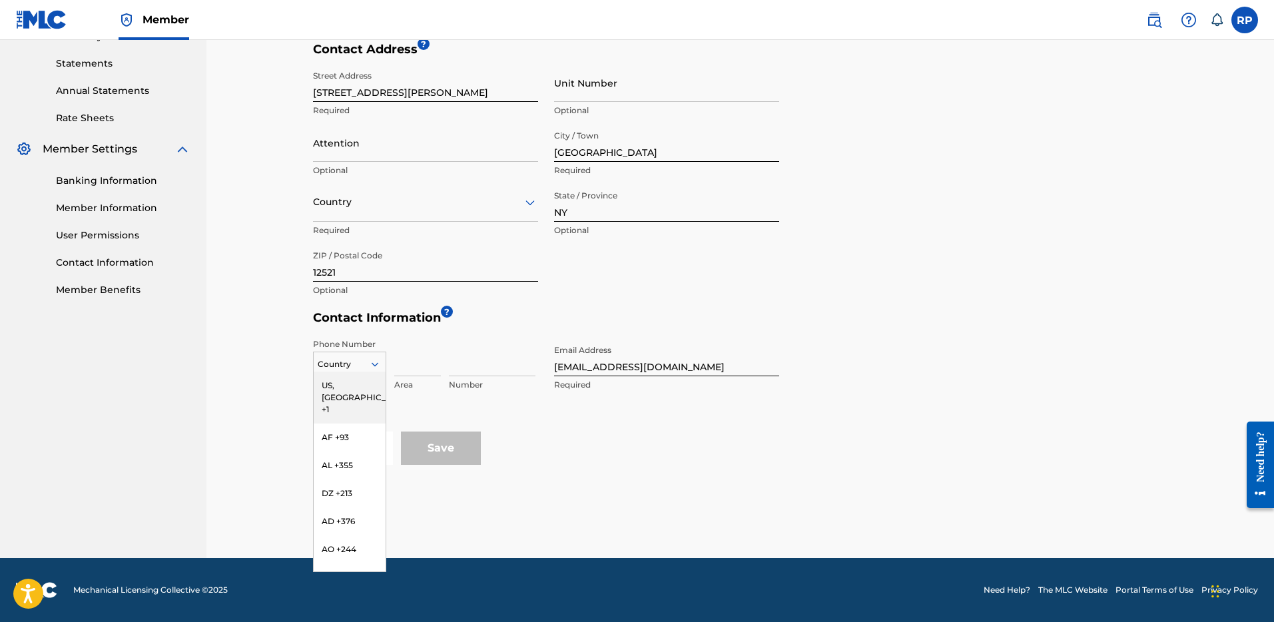
click at [374, 366] on icon at bounding box center [374, 364] width 7 height 4
click at [346, 381] on div "US, [GEOGRAPHIC_DATA] +1" at bounding box center [350, 398] width 72 height 52
click at [414, 369] on input at bounding box center [417, 357] width 47 height 38
type input "917"
click at [460, 368] on input at bounding box center [492, 357] width 87 height 38
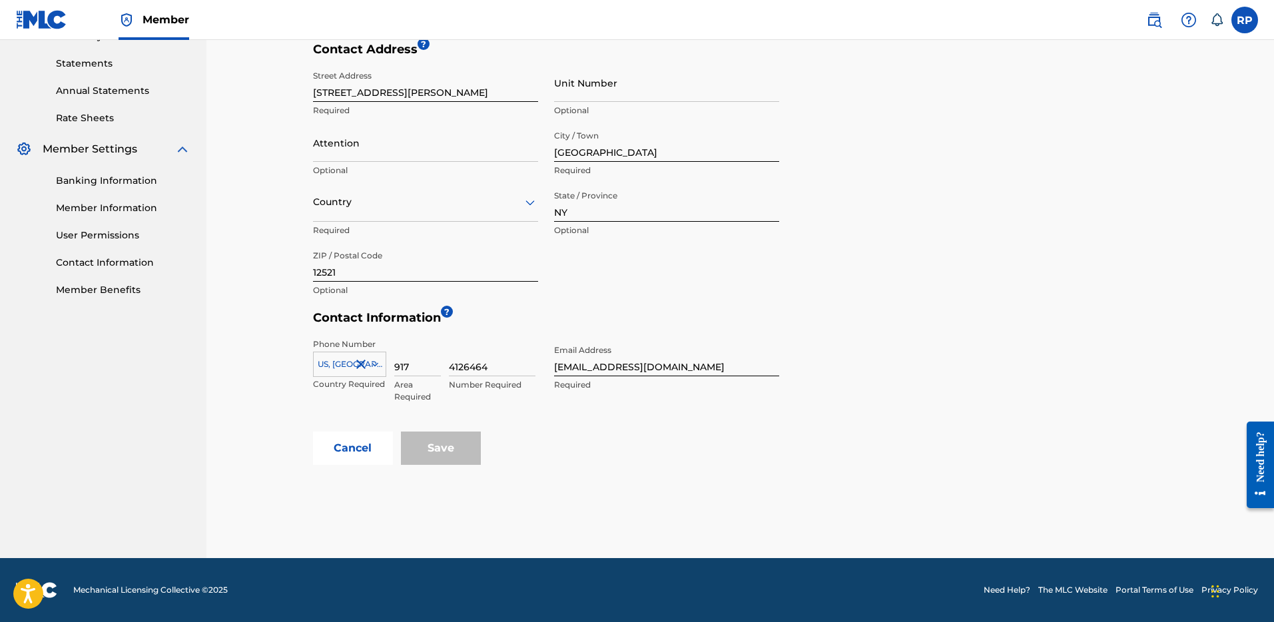
type input "4126464"
click at [518, 424] on div "Phone Number [GEOGRAPHIC_DATA], [GEOGRAPHIC_DATA] +1 Country Required 917 Area …" at bounding box center [546, 382] width 466 height 100
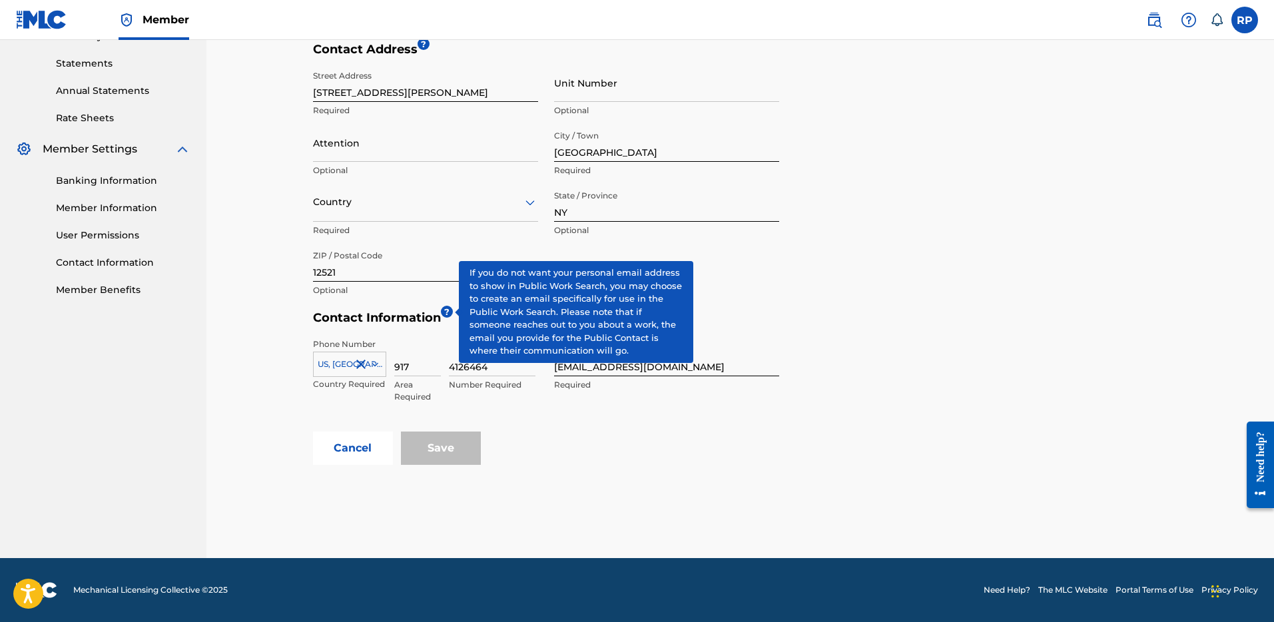
click at [447, 315] on span "?" at bounding box center [447, 312] width 12 height 12
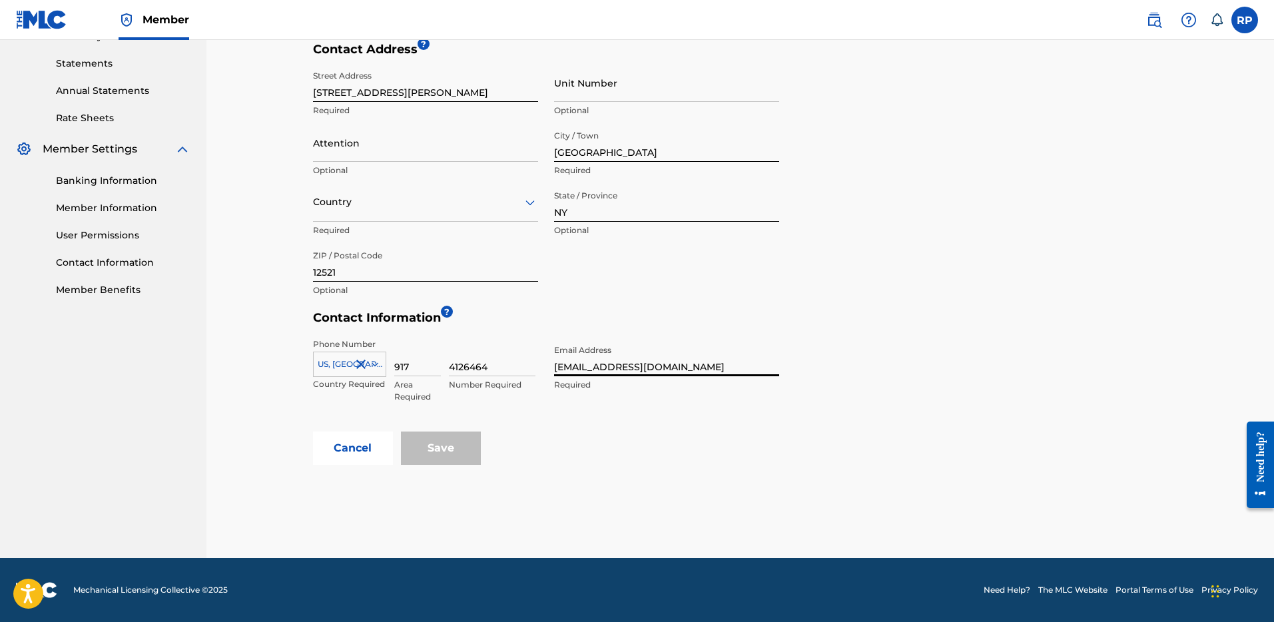
drag, startPoint x: 582, startPoint y: 367, endPoint x: 529, endPoint y: 370, distance: 52.7
click at [529, 370] on div "Phone Number [GEOGRAPHIC_DATA], [GEOGRAPHIC_DATA] +1 Country Required 917 Area …" at bounding box center [546, 382] width 466 height 100
type input "[EMAIL_ADDRESS][DOMAIN_NAME]"
click at [510, 393] on div "4126464 Number Required" at bounding box center [492, 368] width 87 height 60
click at [432, 442] on div "Save" at bounding box center [441, 448] width 80 height 33
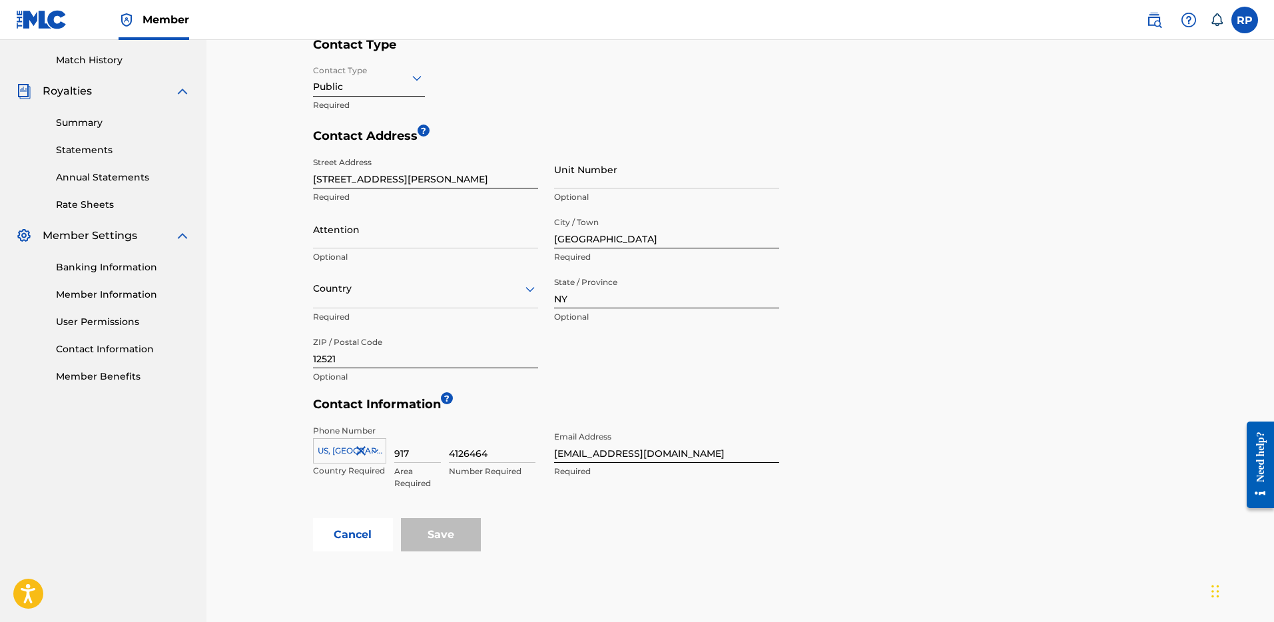
scroll to position [355, 0]
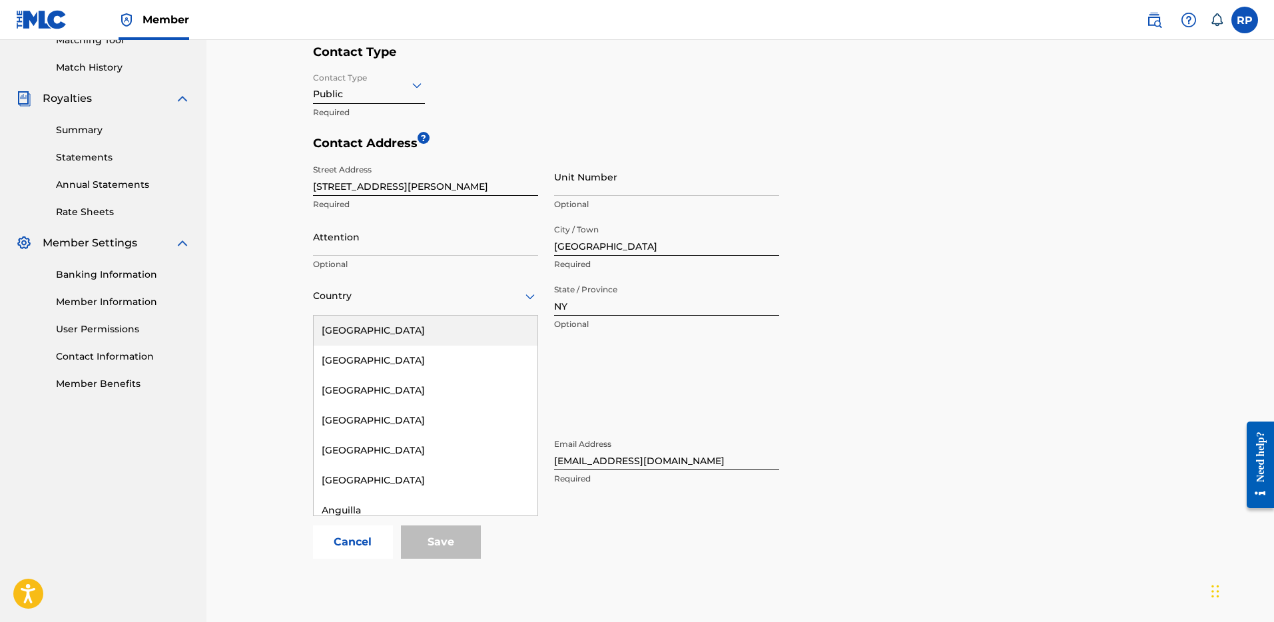
click at [428, 308] on div "Country" at bounding box center [425, 297] width 225 height 38
click at [411, 332] on div "[GEOGRAPHIC_DATA]" at bounding box center [426, 331] width 224 height 30
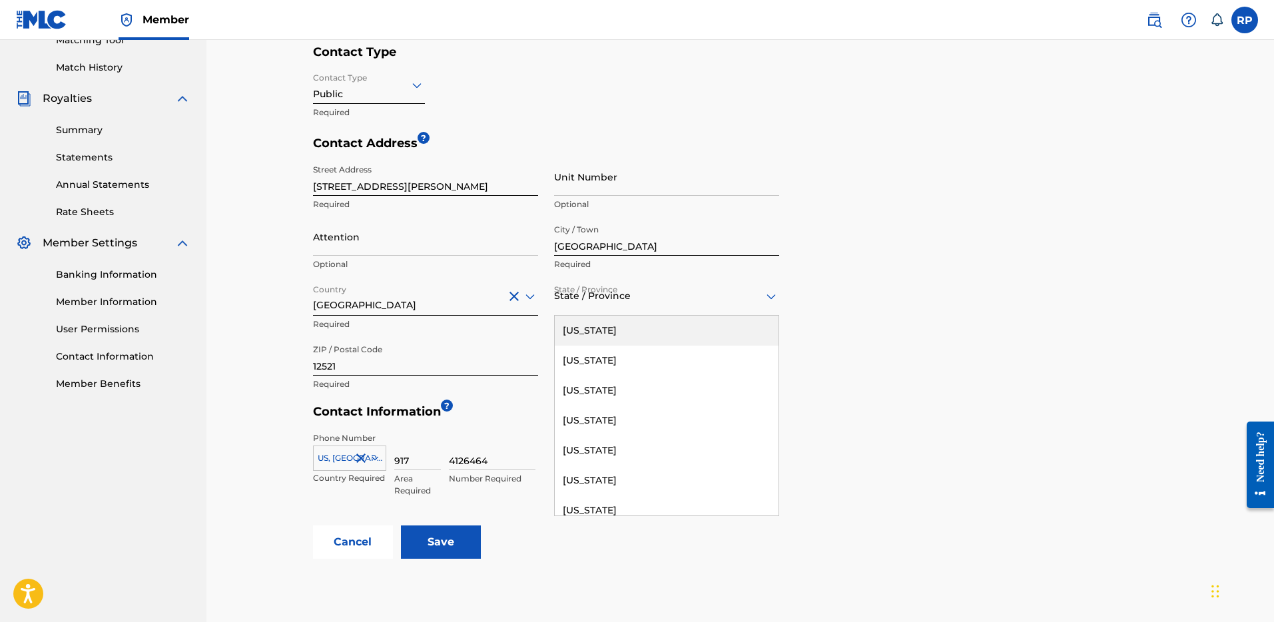
click at [654, 301] on div at bounding box center [666, 296] width 225 height 17
type input "New"
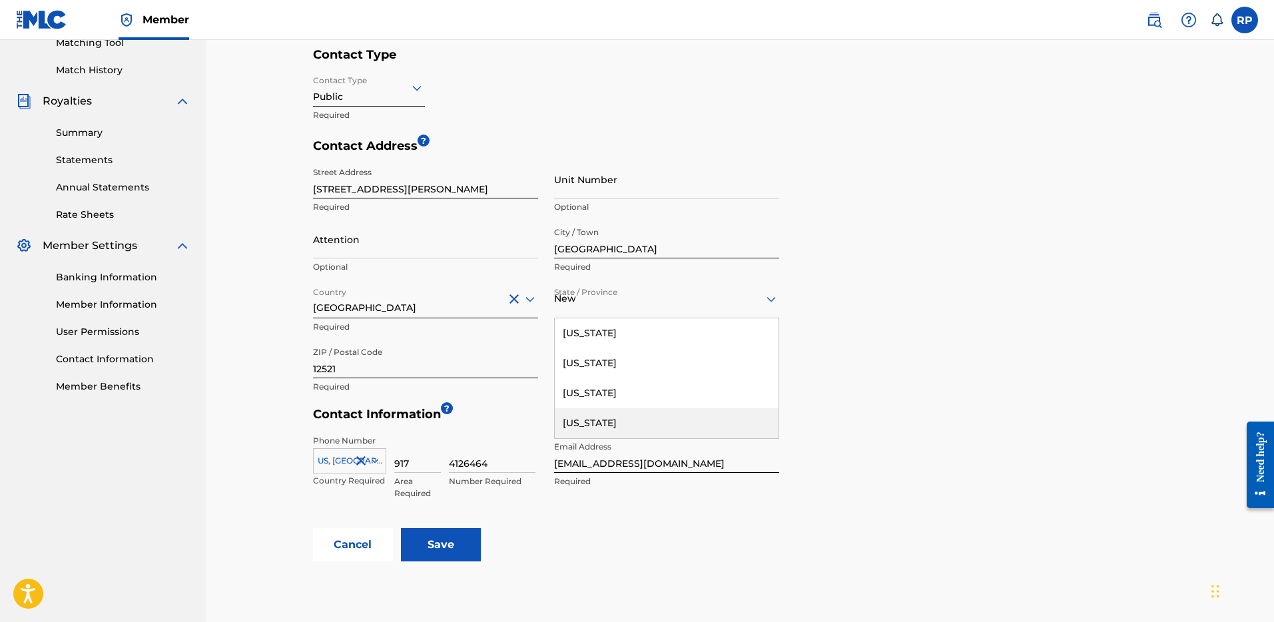
click at [608, 425] on div "[US_STATE]" at bounding box center [667, 423] width 224 height 30
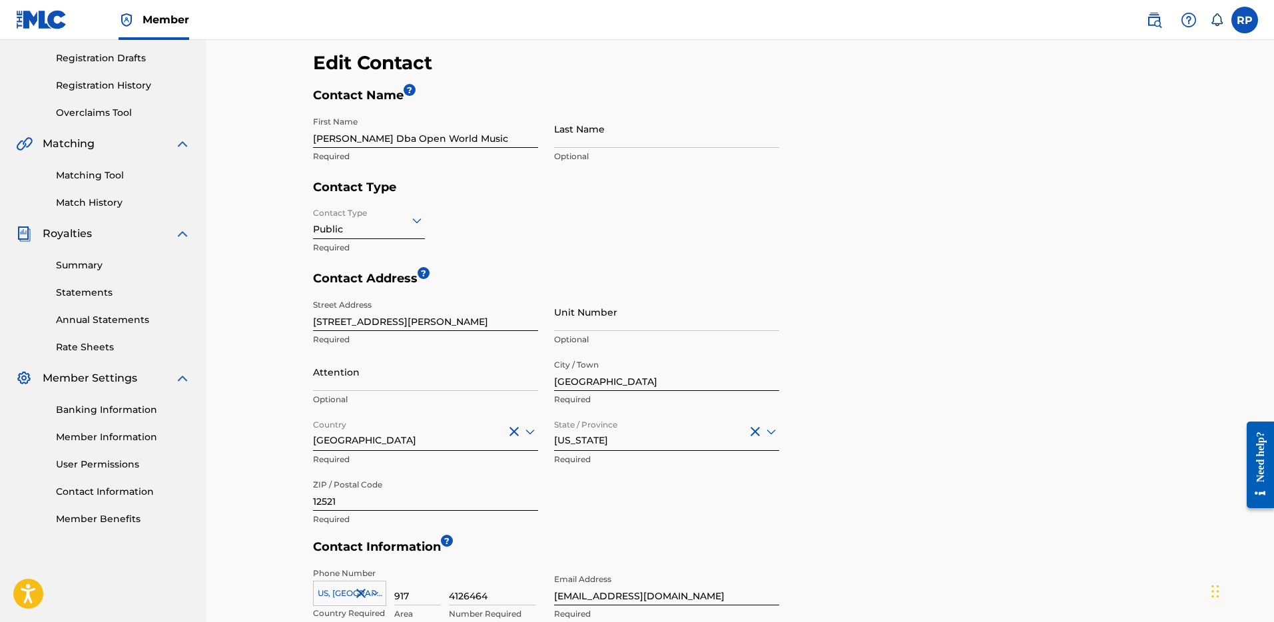
scroll to position [217, 0]
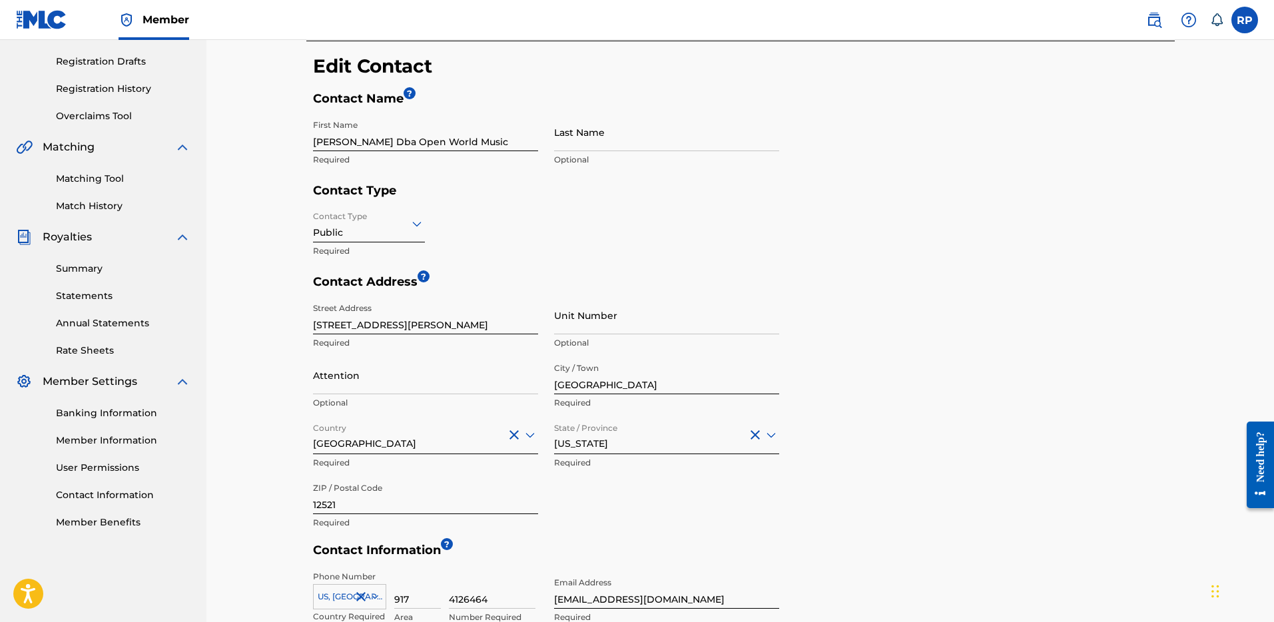
click at [410, 225] on icon at bounding box center [417, 224] width 16 height 16
click at [494, 223] on div "Contact Type Public Required" at bounding box center [546, 240] width 466 height 70
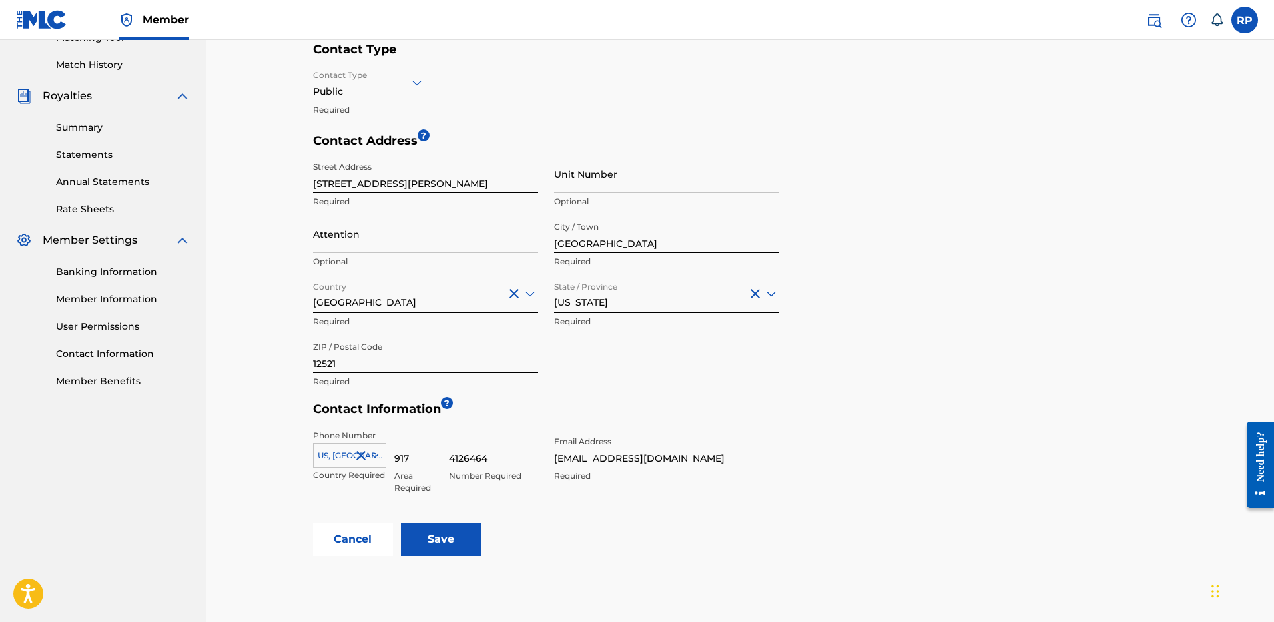
scroll to position [383, 0]
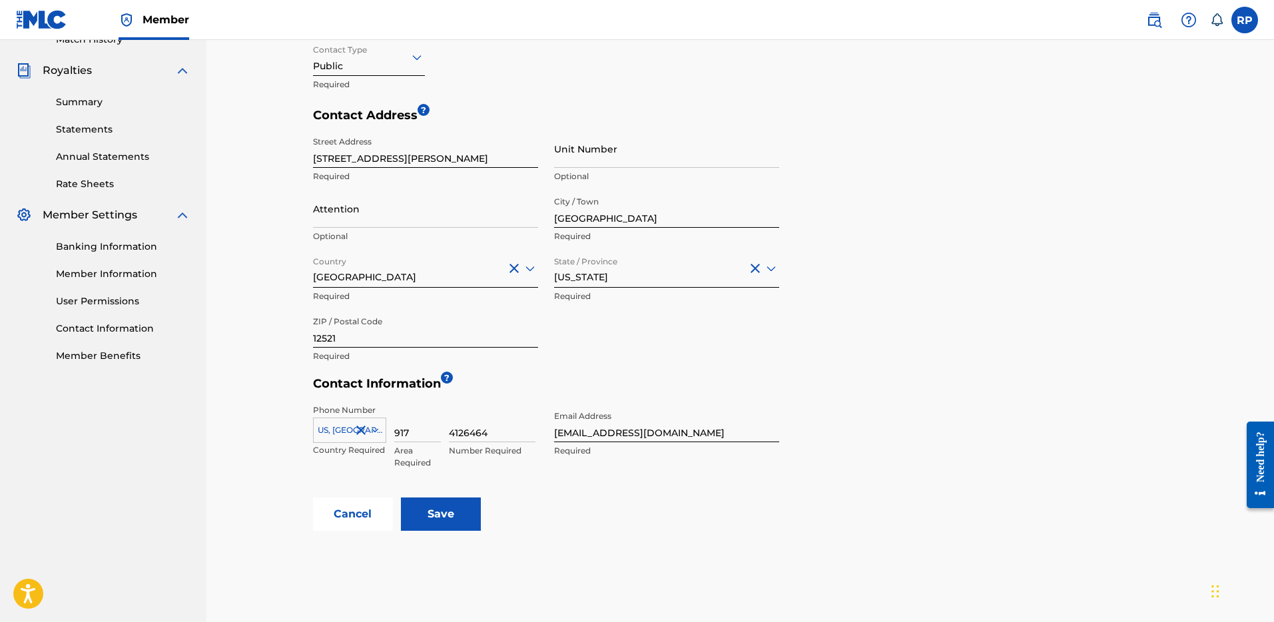
click at [438, 505] on input "Save" at bounding box center [441, 514] width 80 height 33
click at [442, 512] on input "Save" at bounding box center [441, 514] width 80 height 33
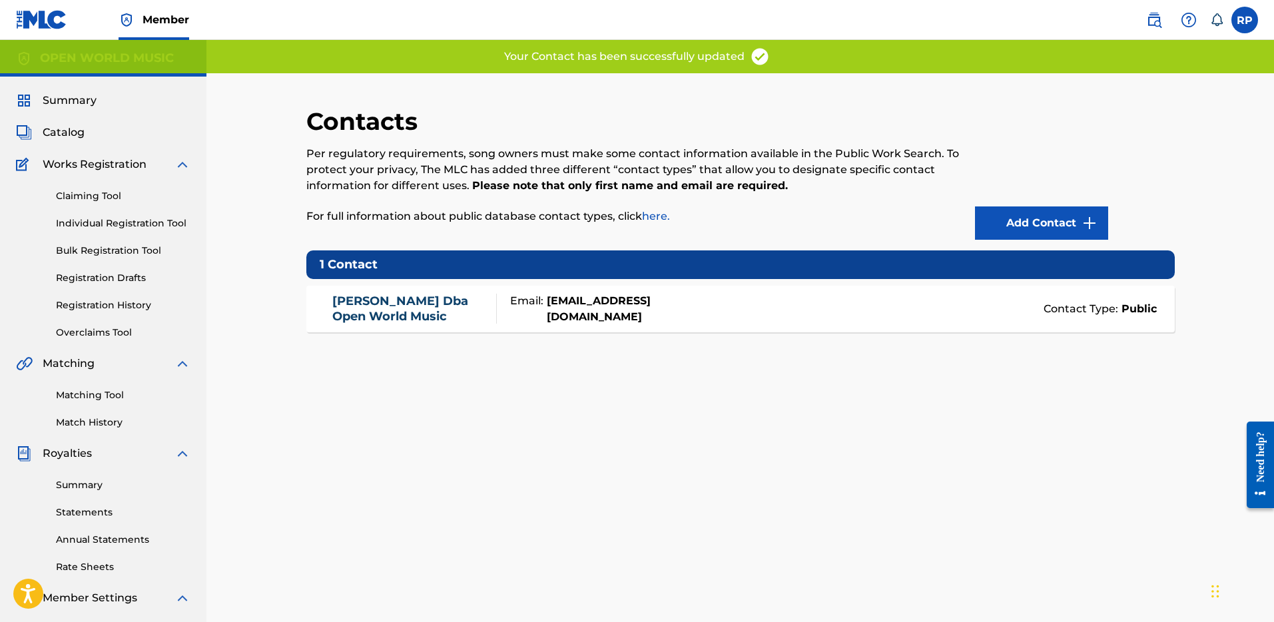
click at [430, 302] on link "[PERSON_NAME] Dba Open World Music" at bounding box center [411, 309] width 158 height 30
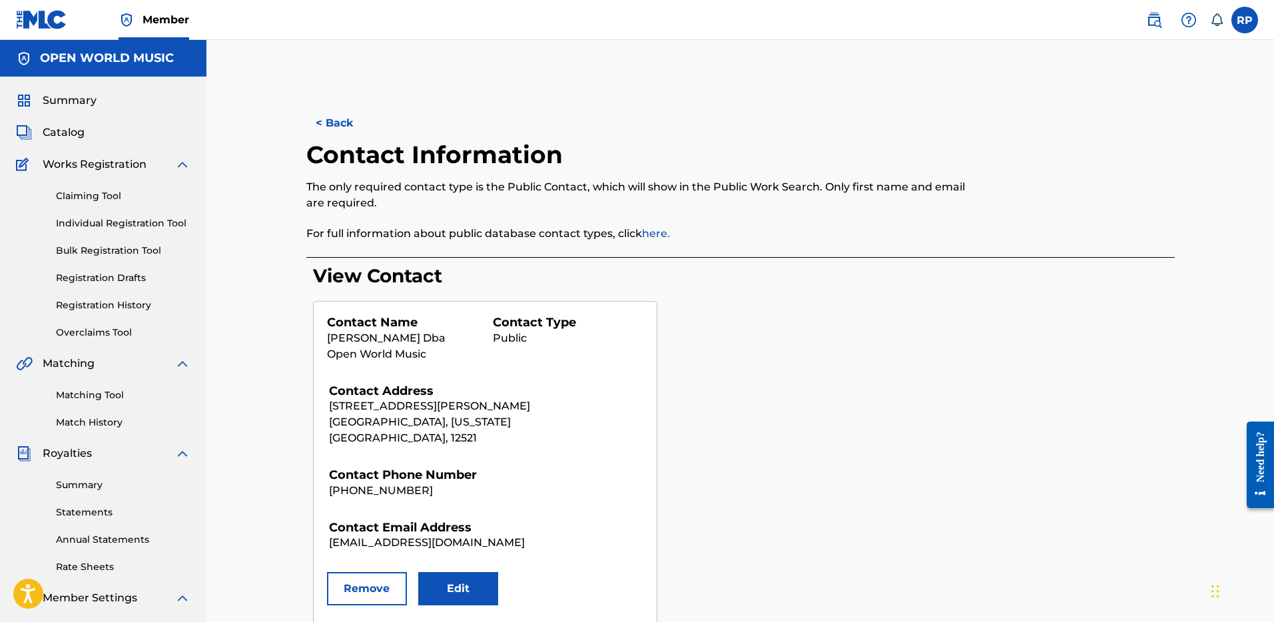
click at [1249, 22] on label at bounding box center [1245, 20] width 27 height 27
click at [1245, 20] on input "RP [PERSON_NAME] [EMAIL_ADDRESS][DOMAIN_NAME] Notification Preferences Profile …" at bounding box center [1245, 20] width 0 height 0
click at [1120, 190] on p "Log out" at bounding box center [1116, 189] width 31 height 12
click at [1245, 20] on input "RP [PERSON_NAME] [EMAIL_ADDRESS][DOMAIN_NAME] Notification Preferences Profile …" at bounding box center [1245, 20] width 0 height 0
